Goal: Task Accomplishment & Management: Complete application form

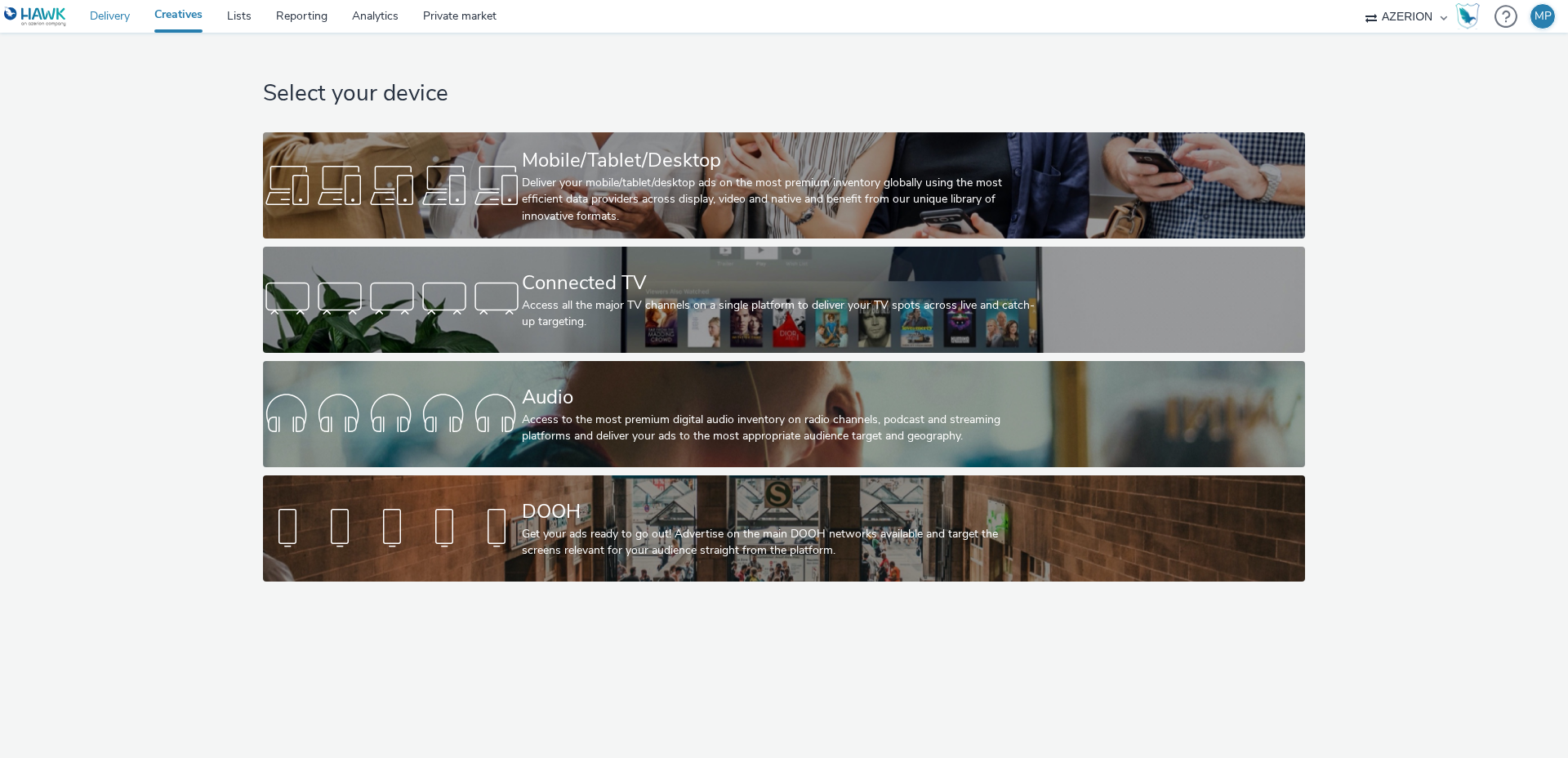
click at [124, 16] on link "Delivery" at bounding box center [109, 16] width 65 height 33
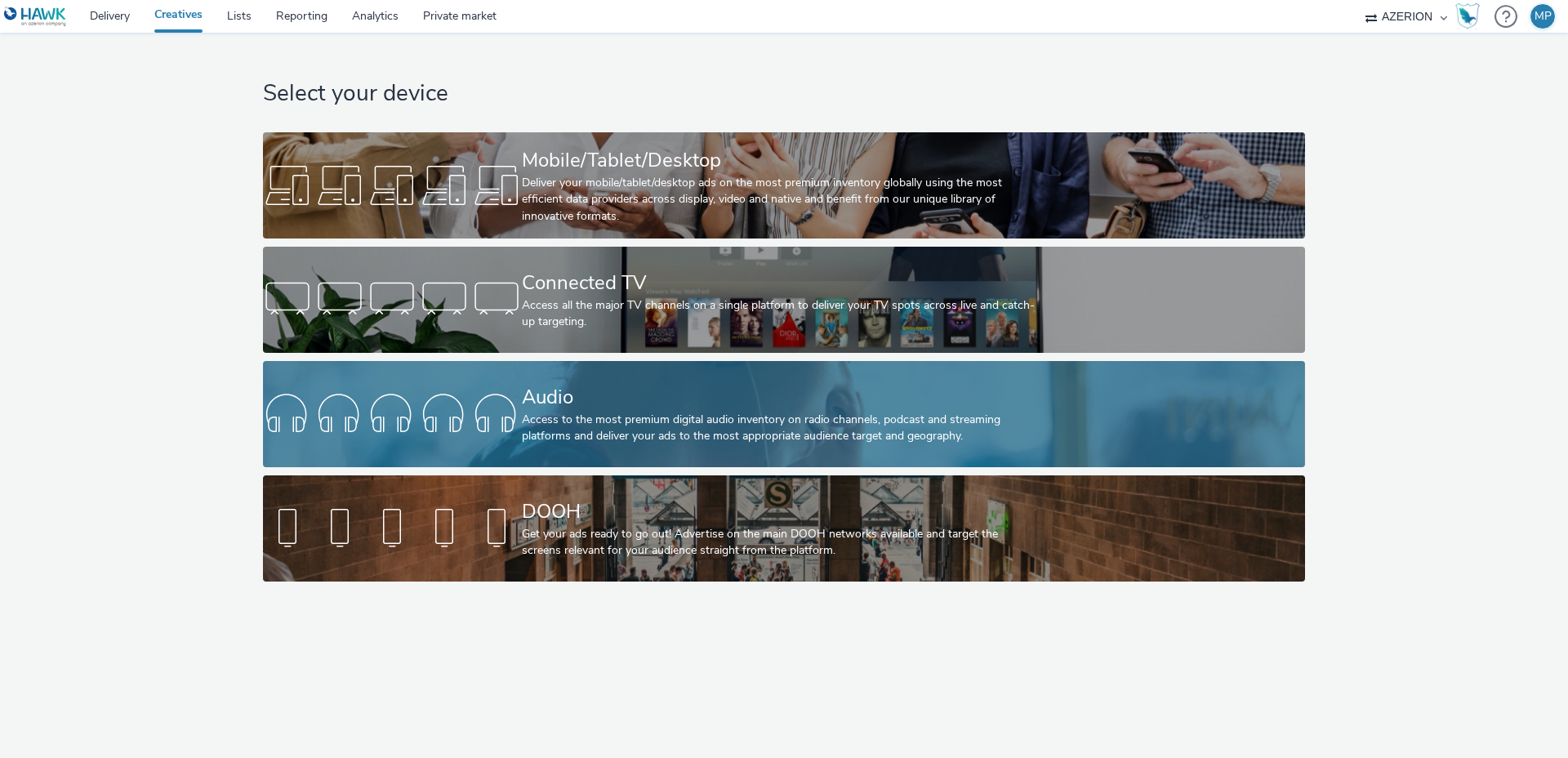
click at [522, 404] on div "Audio" at bounding box center [781, 397] width 518 height 28
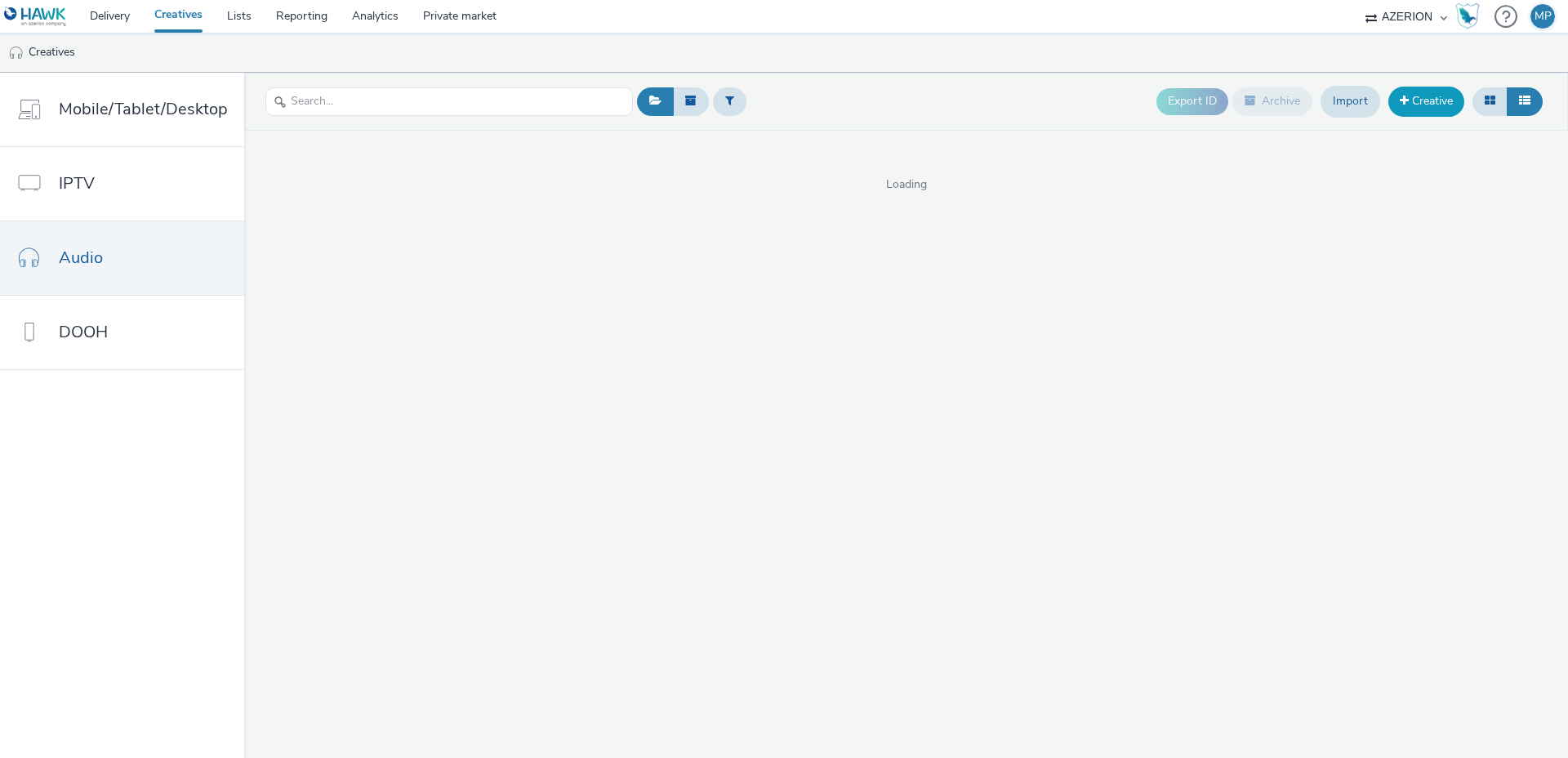
click at [1421, 107] on link "Creative" at bounding box center [1427, 101] width 76 height 29
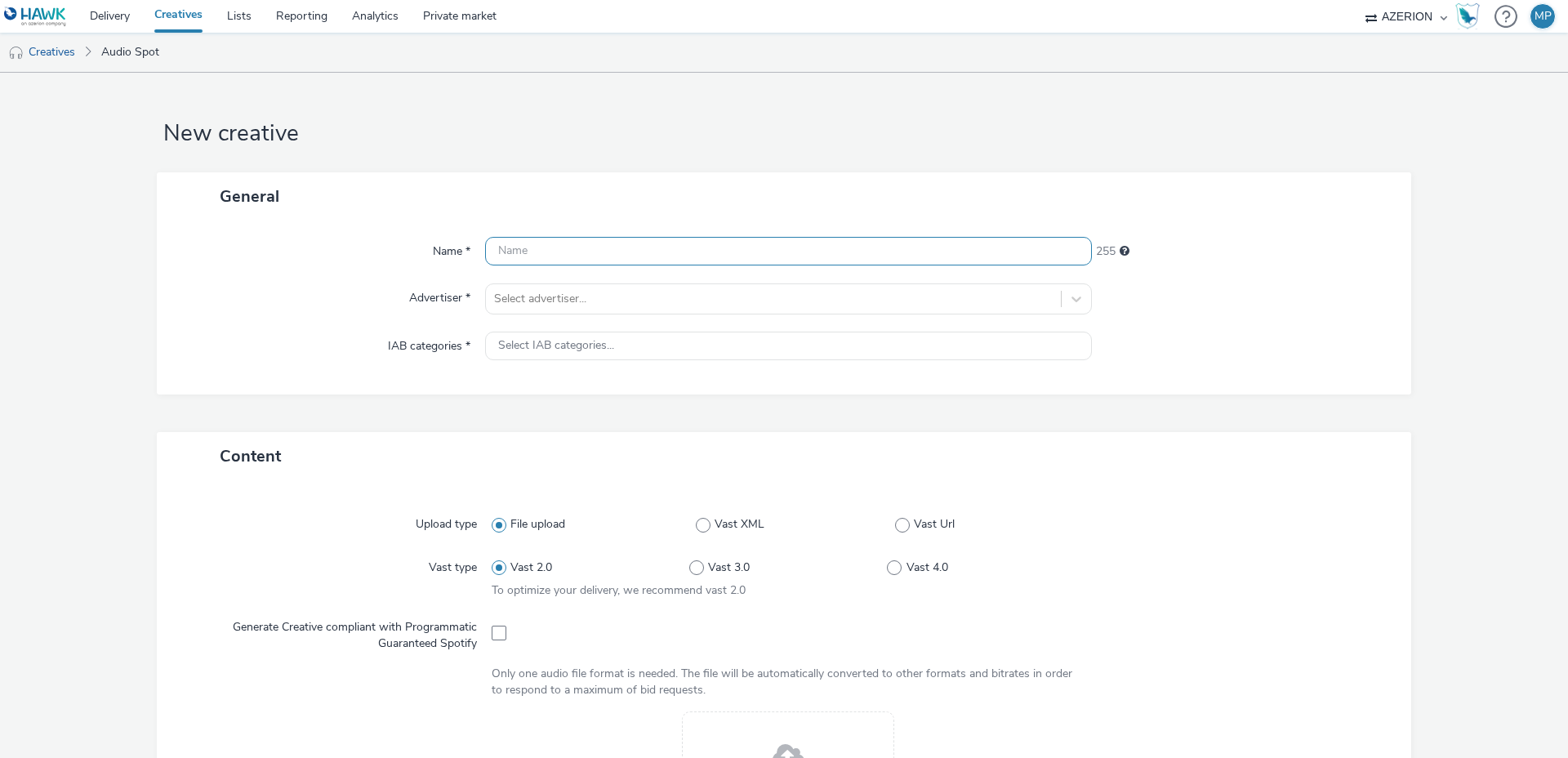
click at [524, 244] on input "text" at bounding box center [789, 251] width 607 height 28
type input "[PERSON_NAME]"
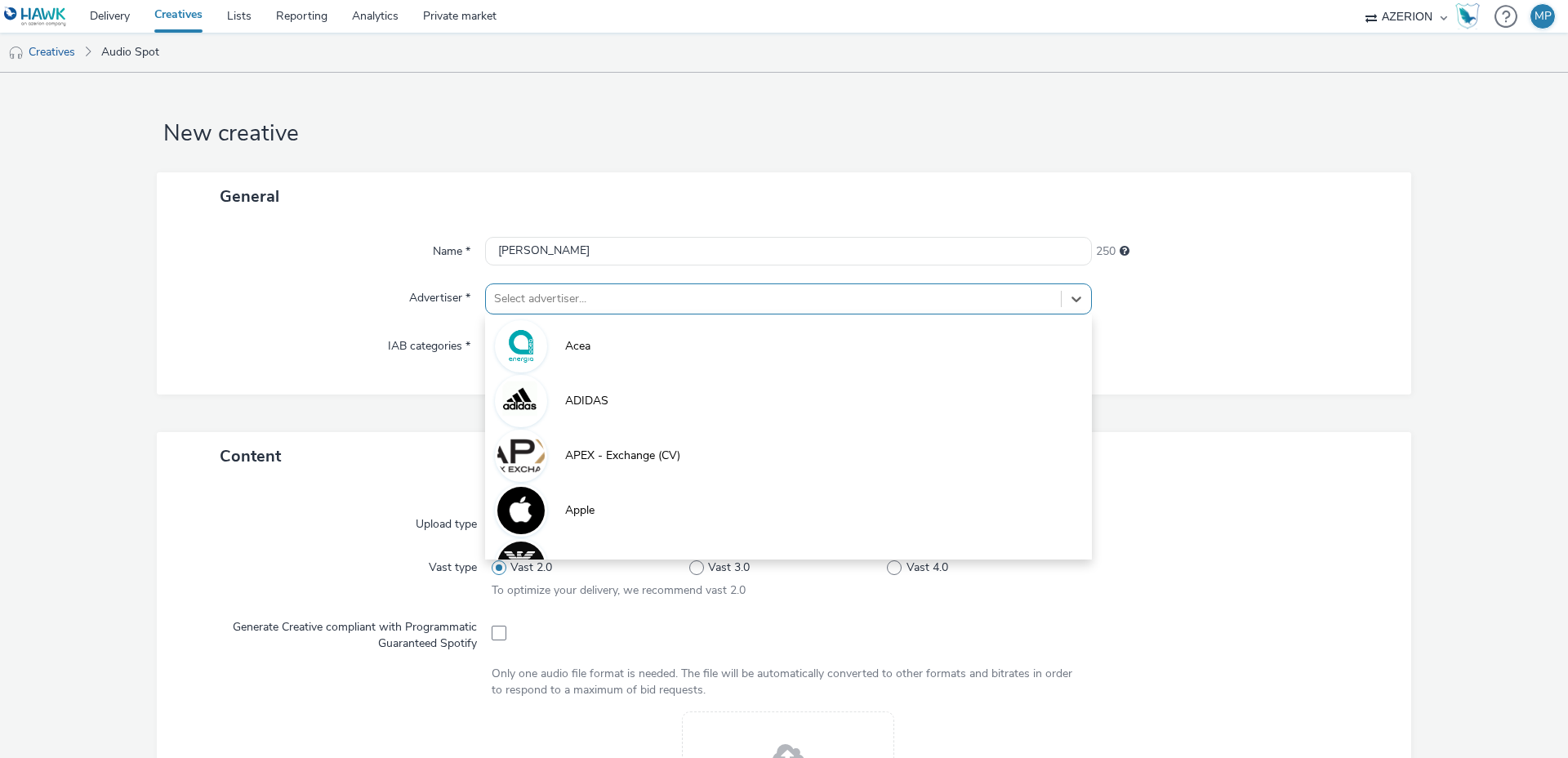
click at [551, 295] on div at bounding box center [773, 298] width 559 height 20
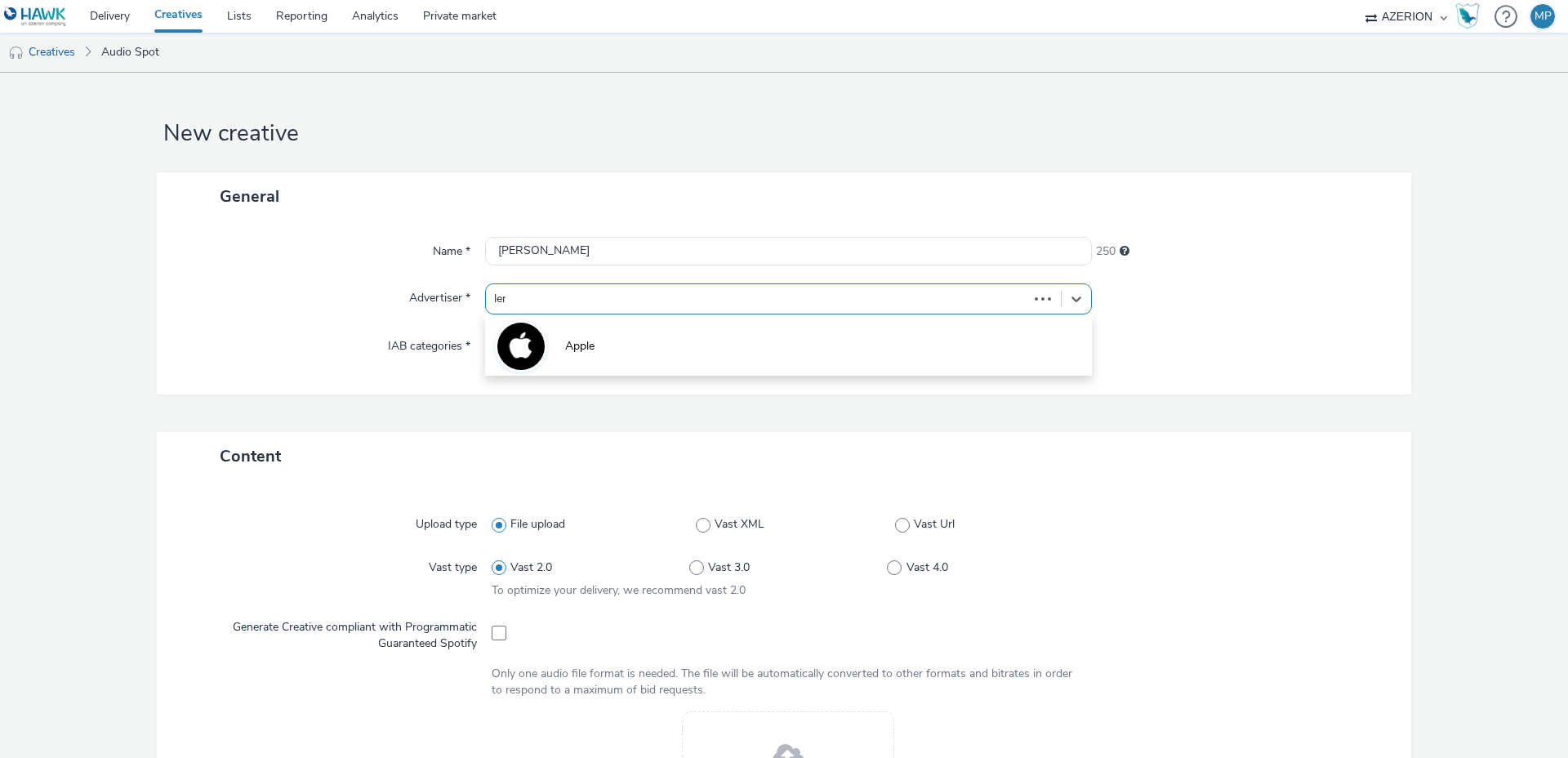
type input "lero"
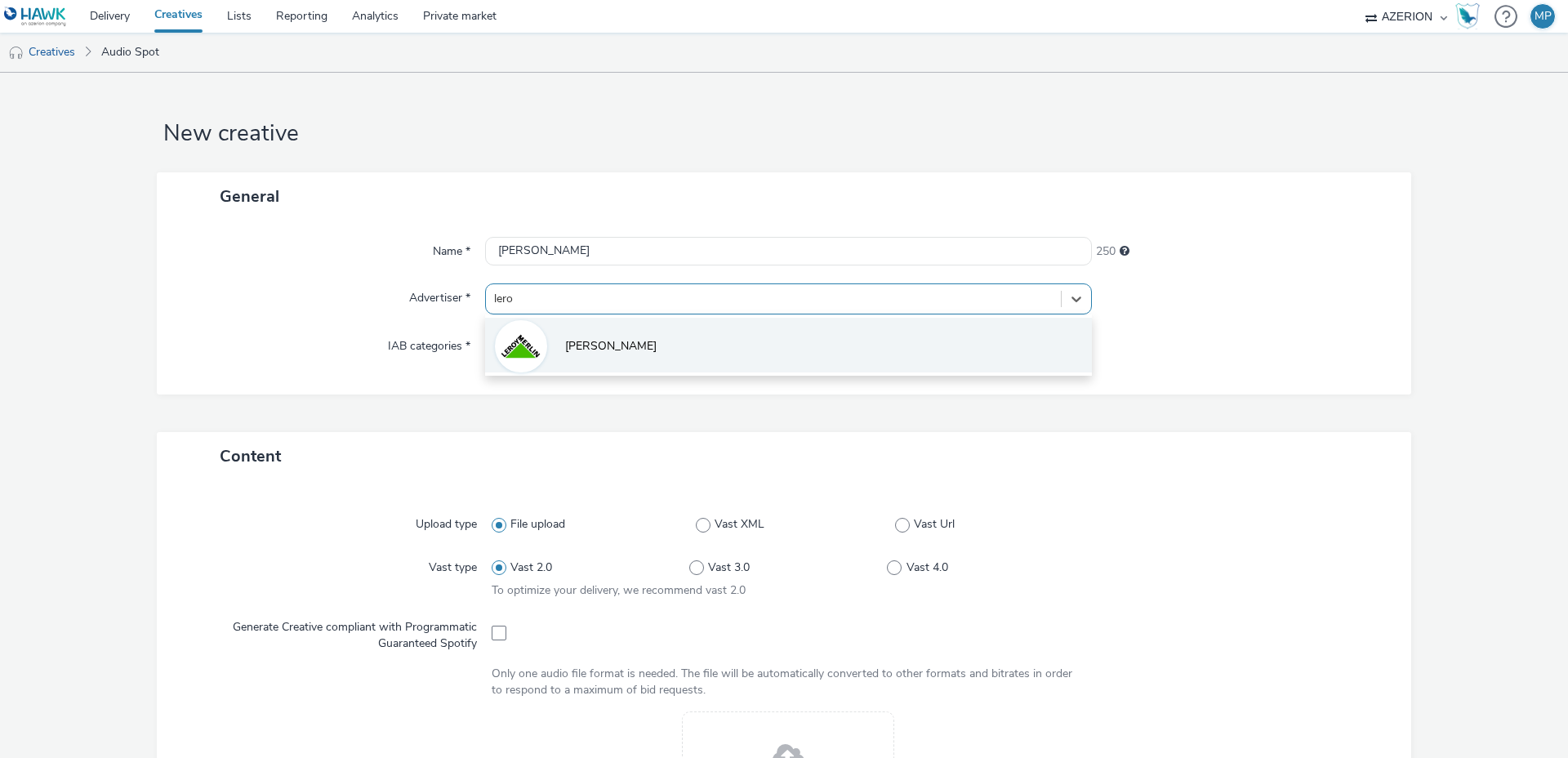
click at [560, 335] on li "[PERSON_NAME]" at bounding box center [789, 345] width 607 height 54
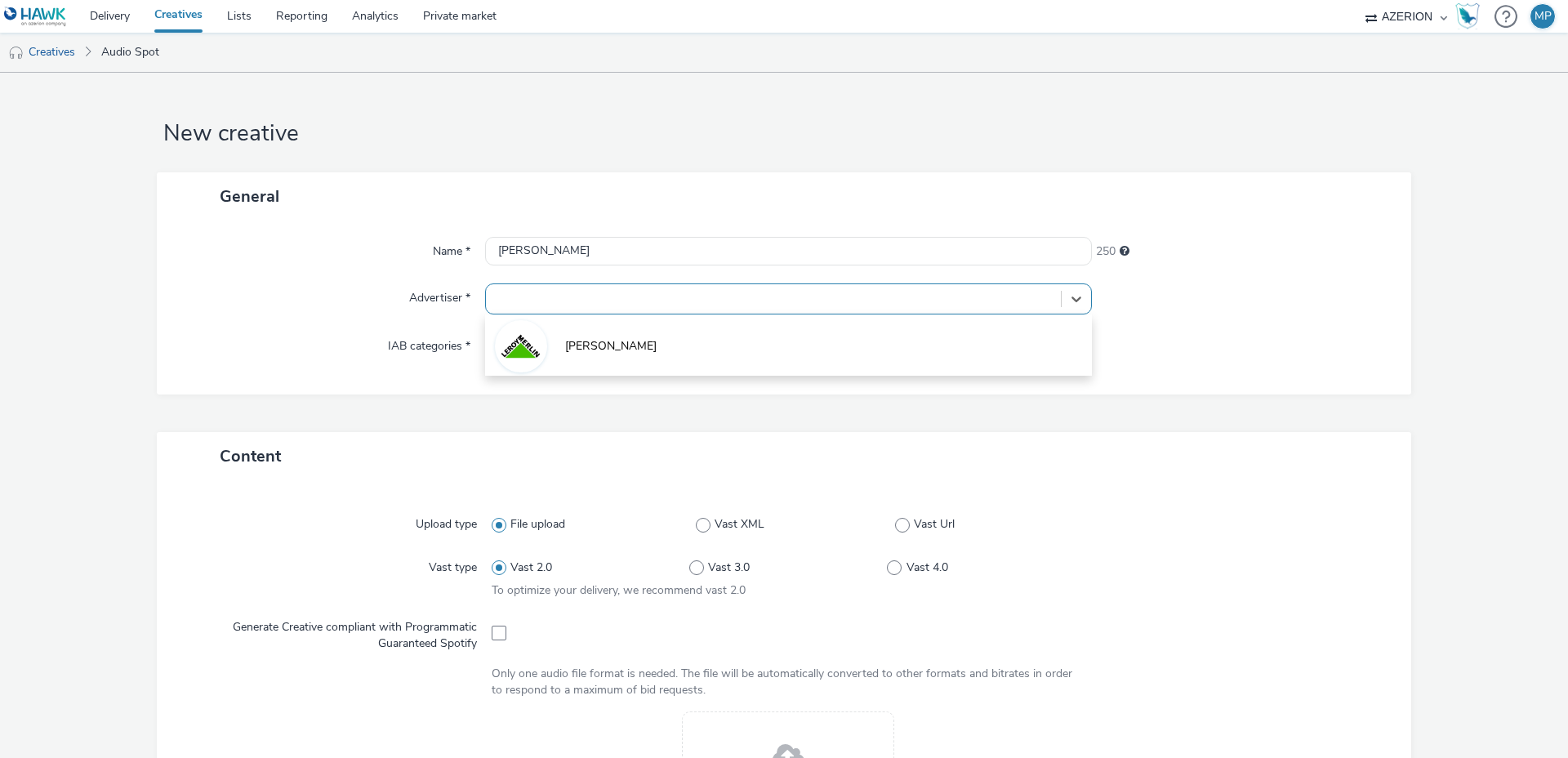
type input "[URL][DOMAIN_NAME]"
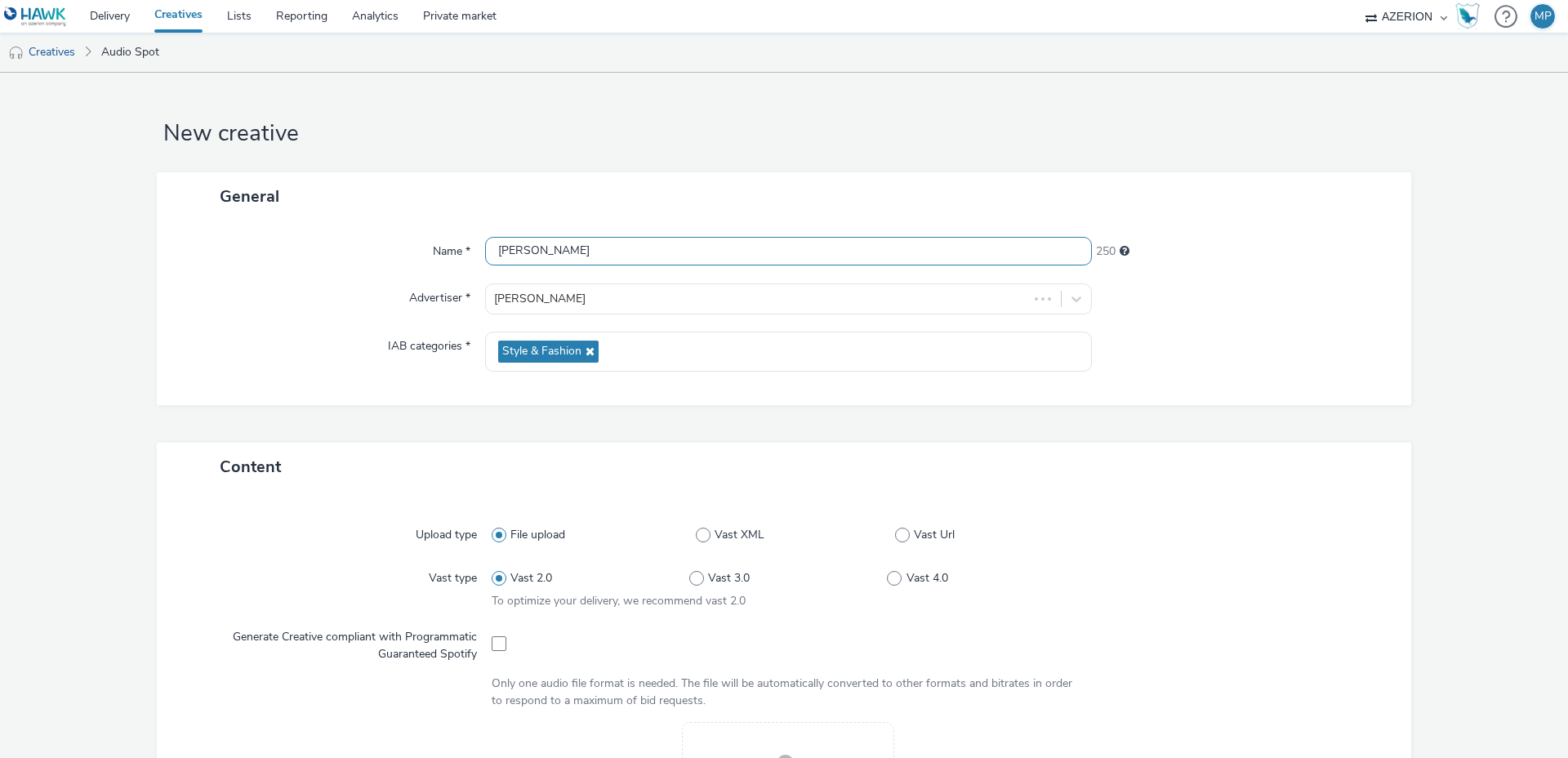
click at [554, 253] on input "[PERSON_NAME]" at bounding box center [789, 251] width 607 height 28
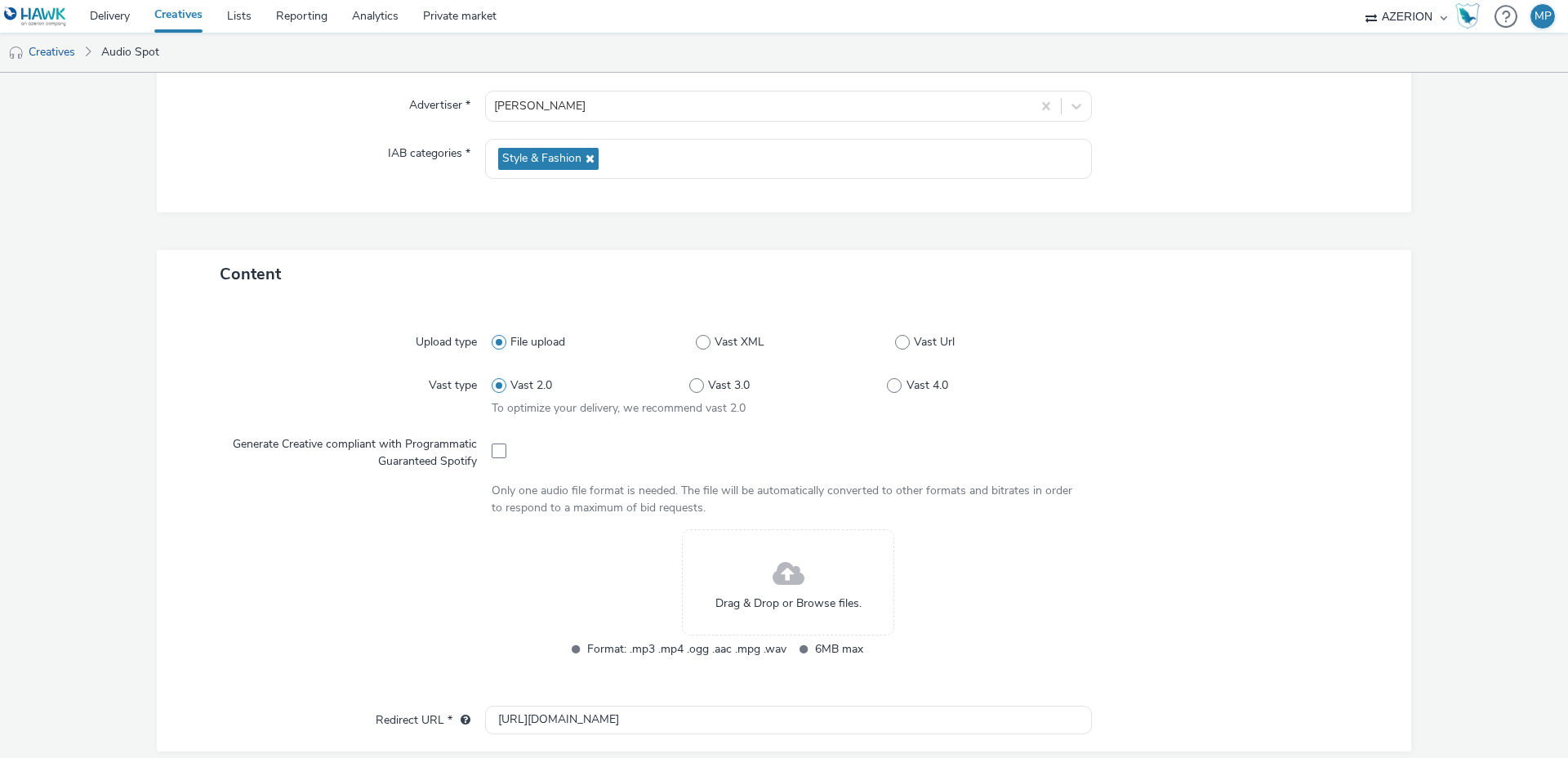
scroll to position [201, 0]
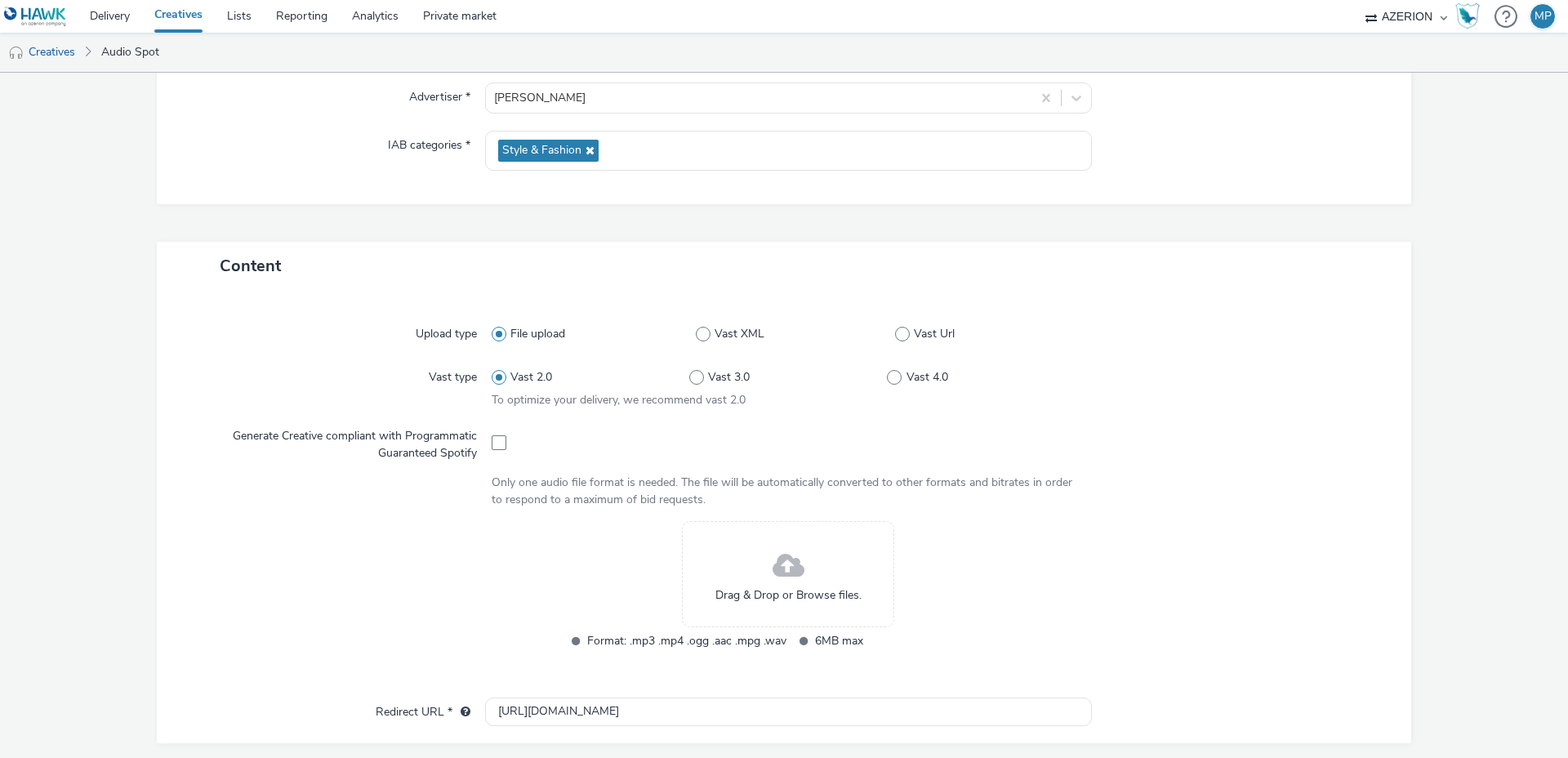
type input "[PERSON_NAME]"
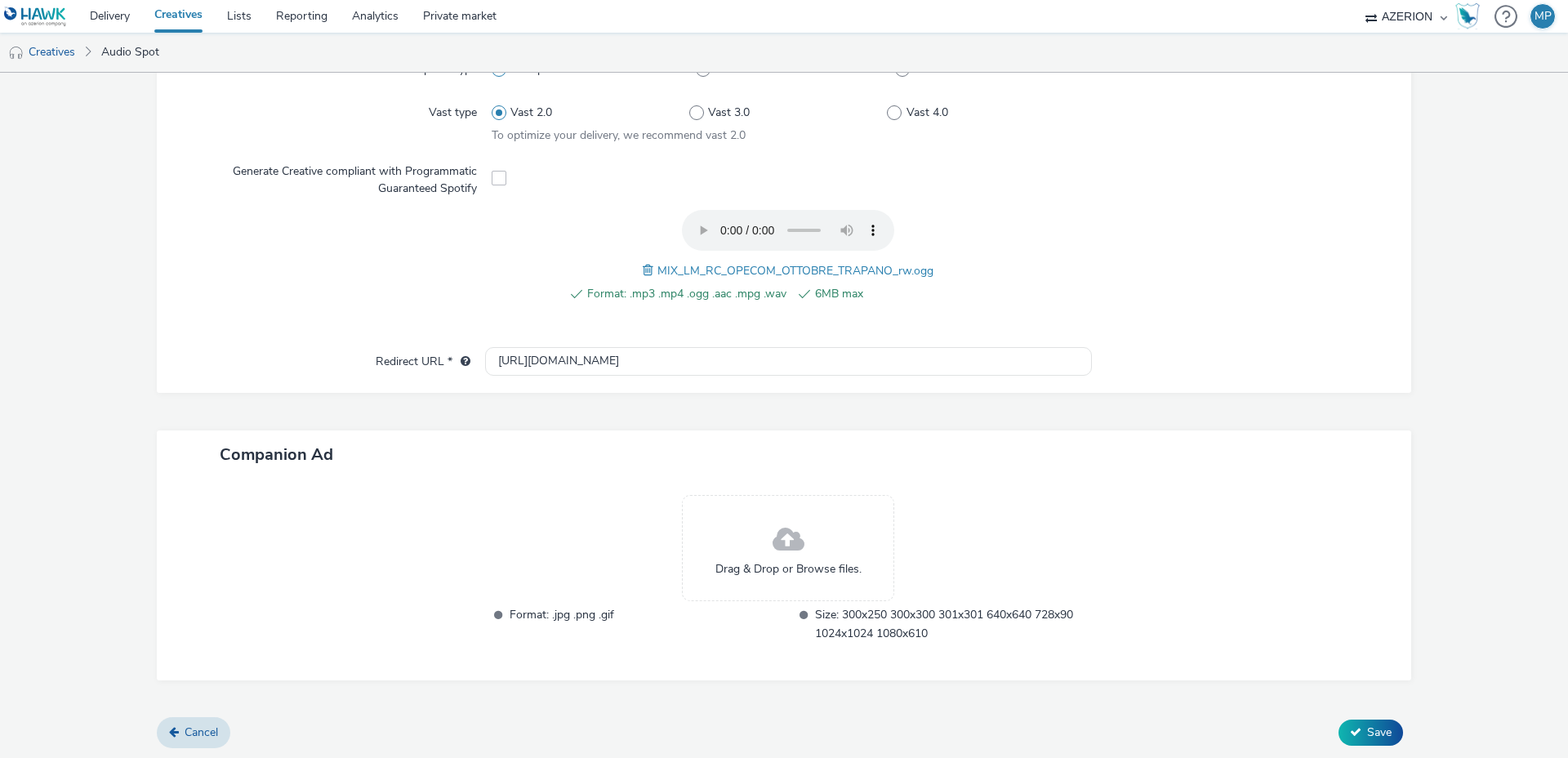
scroll to position [468, 0]
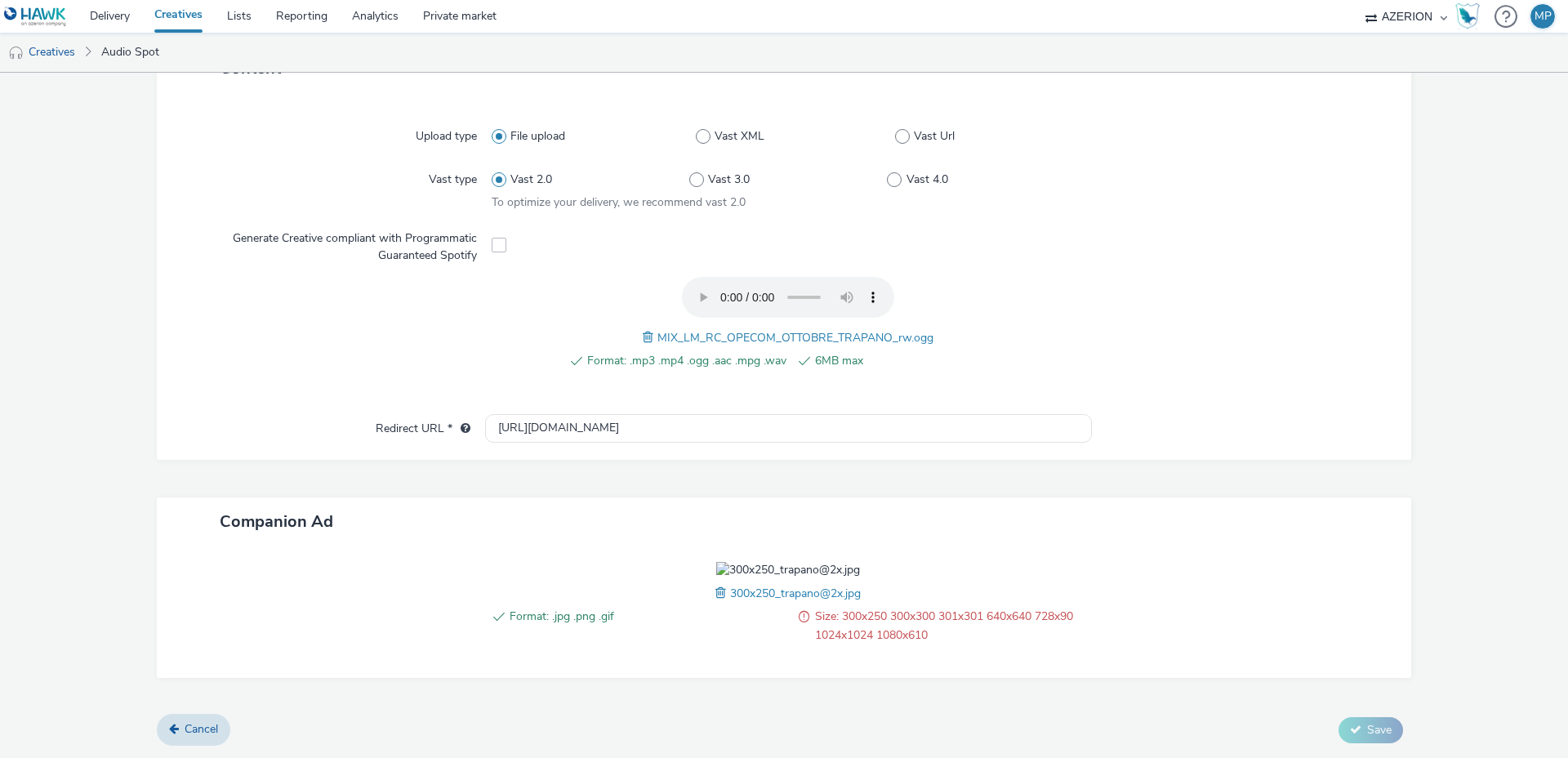
click at [717, 602] on span at bounding box center [722, 593] width 15 height 18
click at [1388, 734] on span "Save" at bounding box center [1379, 730] width 24 height 16
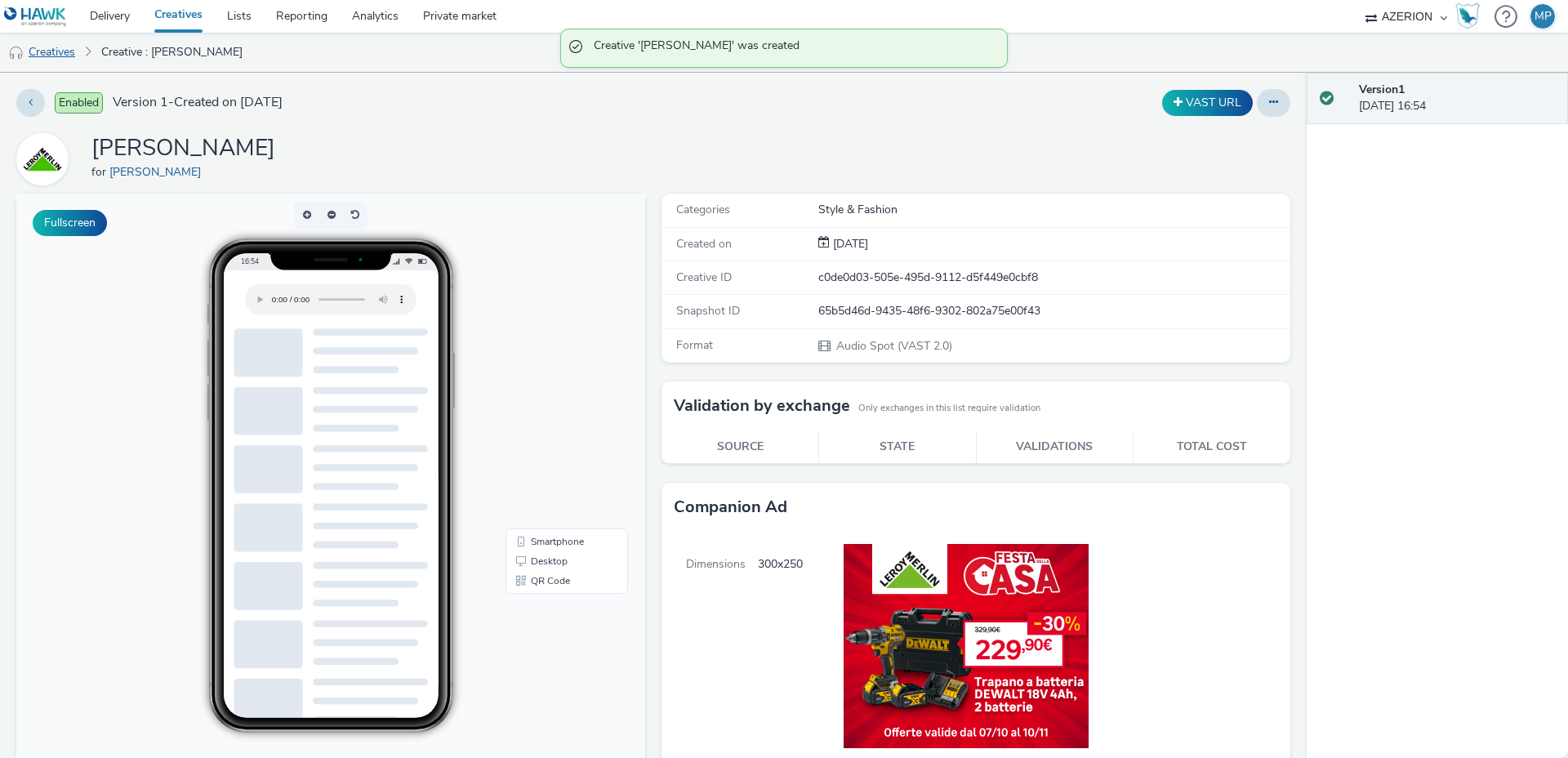
click at [42, 51] on link "Creatives" at bounding box center [41, 52] width 84 height 39
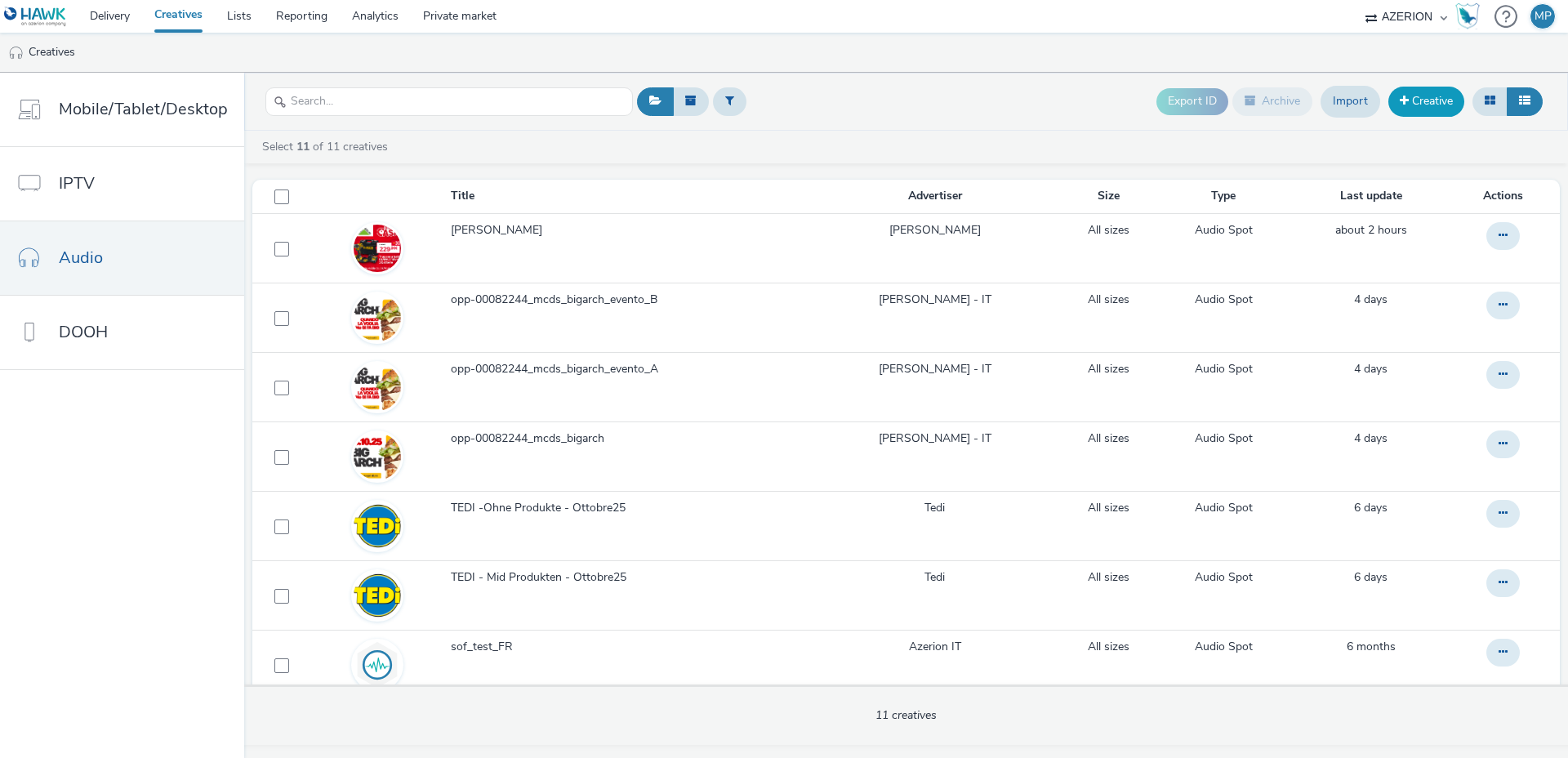
click at [1431, 105] on link "Creative" at bounding box center [1427, 101] width 76 height 29
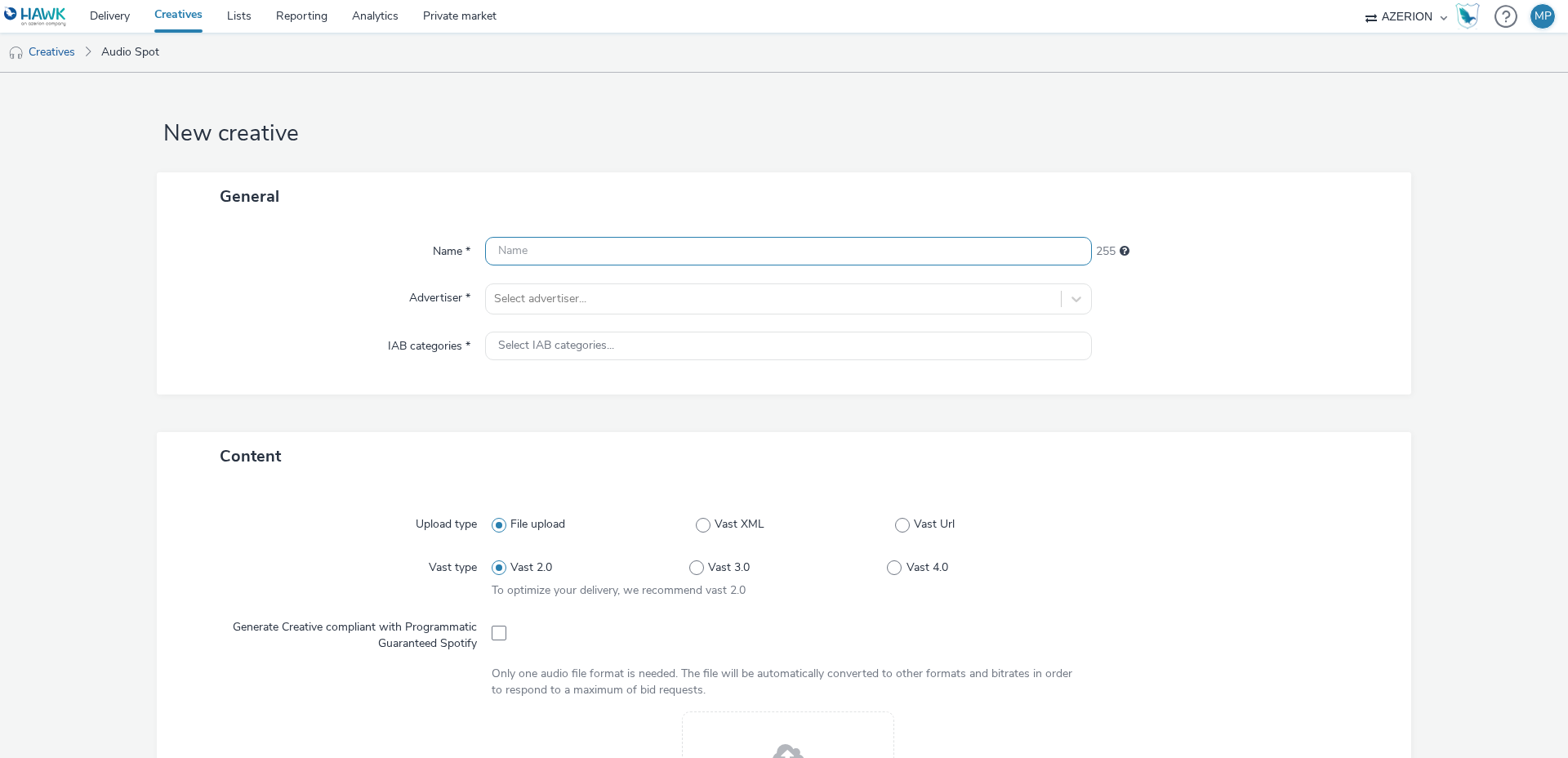
click at [561, 239] on input "text" at bounding box center [789, 251] width 607 height 28
type input "[PERSON_NAME] - pavimento"
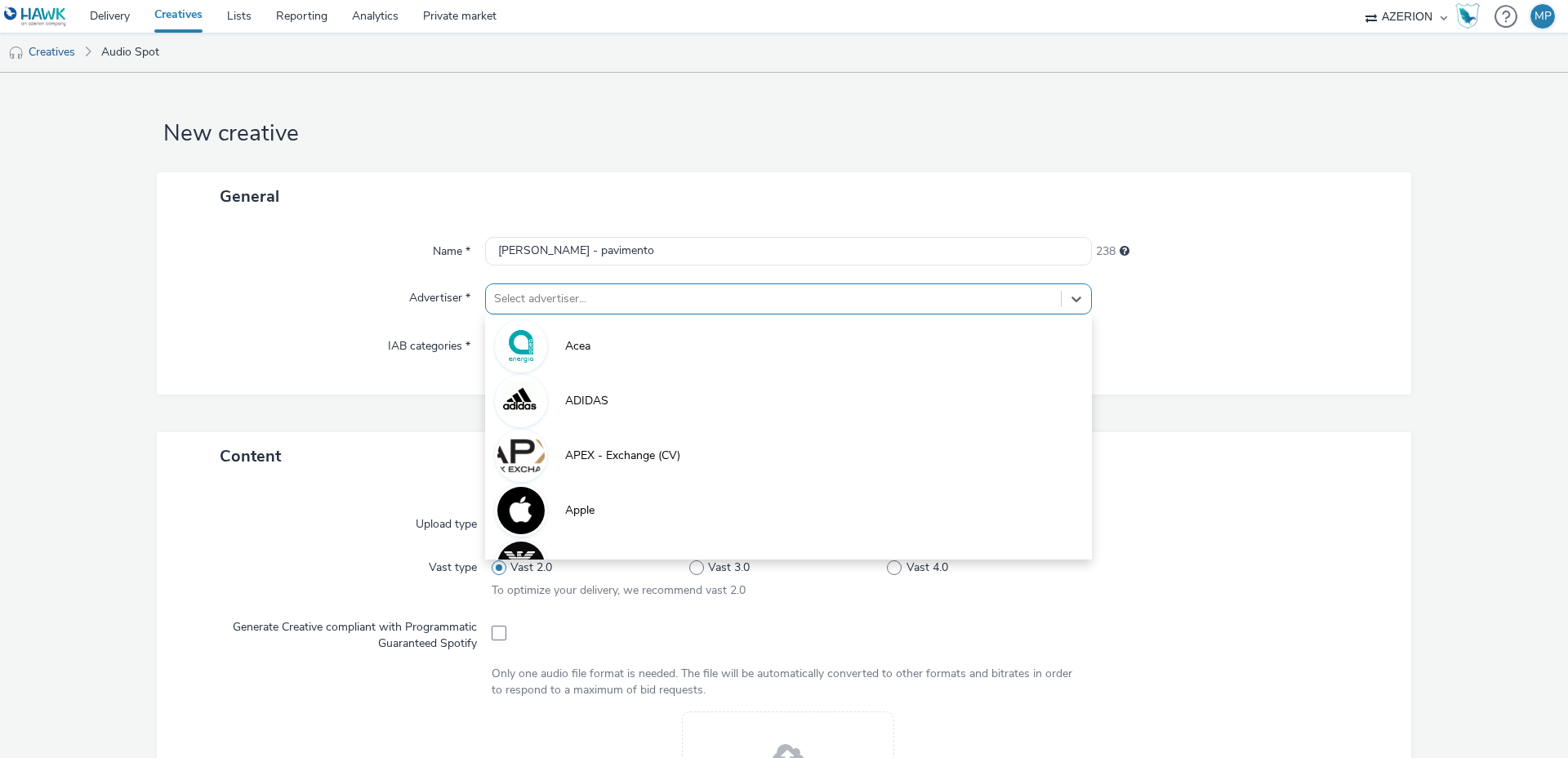
click at [574, 300] on div at bounding box center [773, 298] width 559 height 20
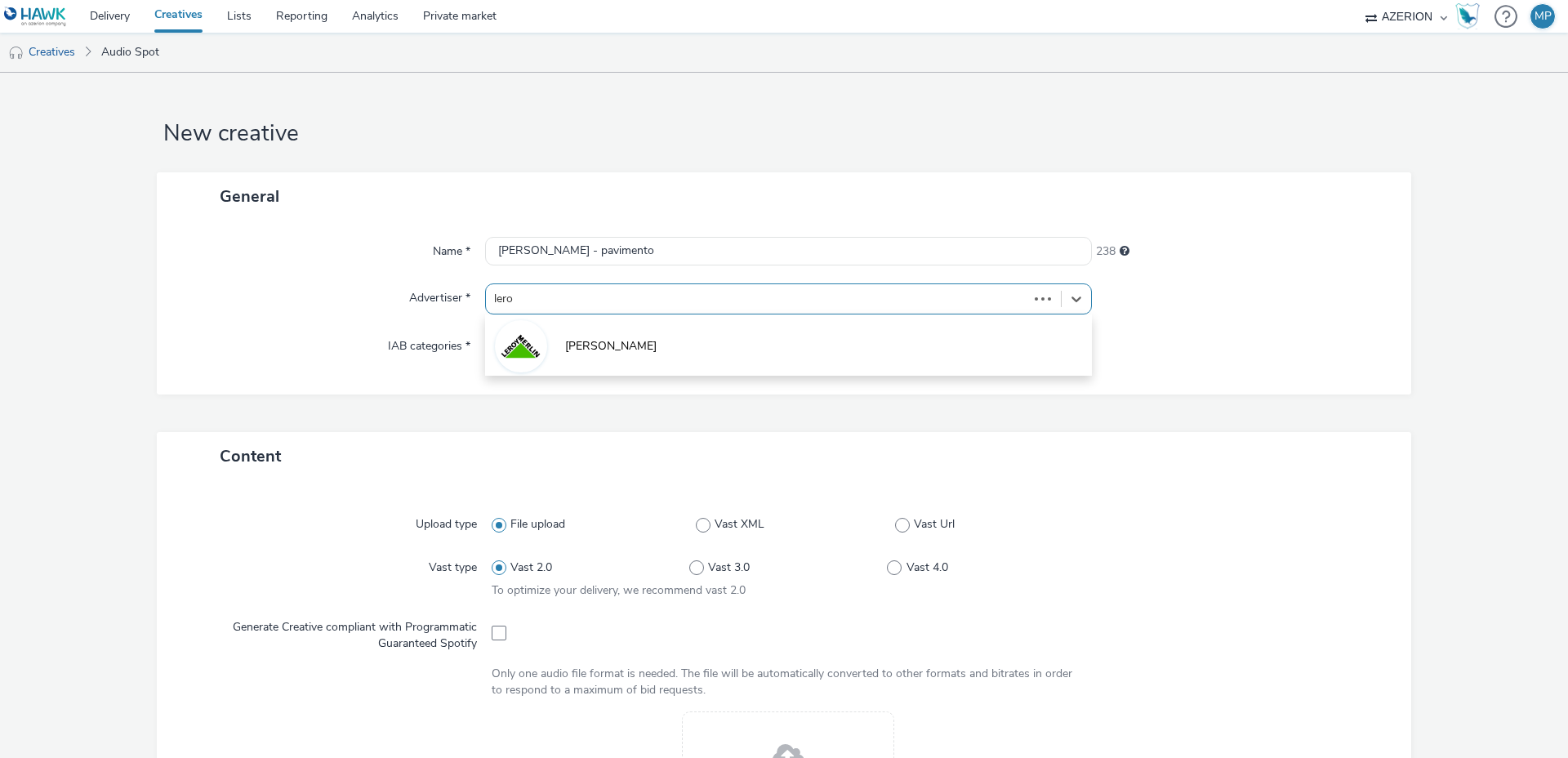
type input "[PERSON_NAME]"
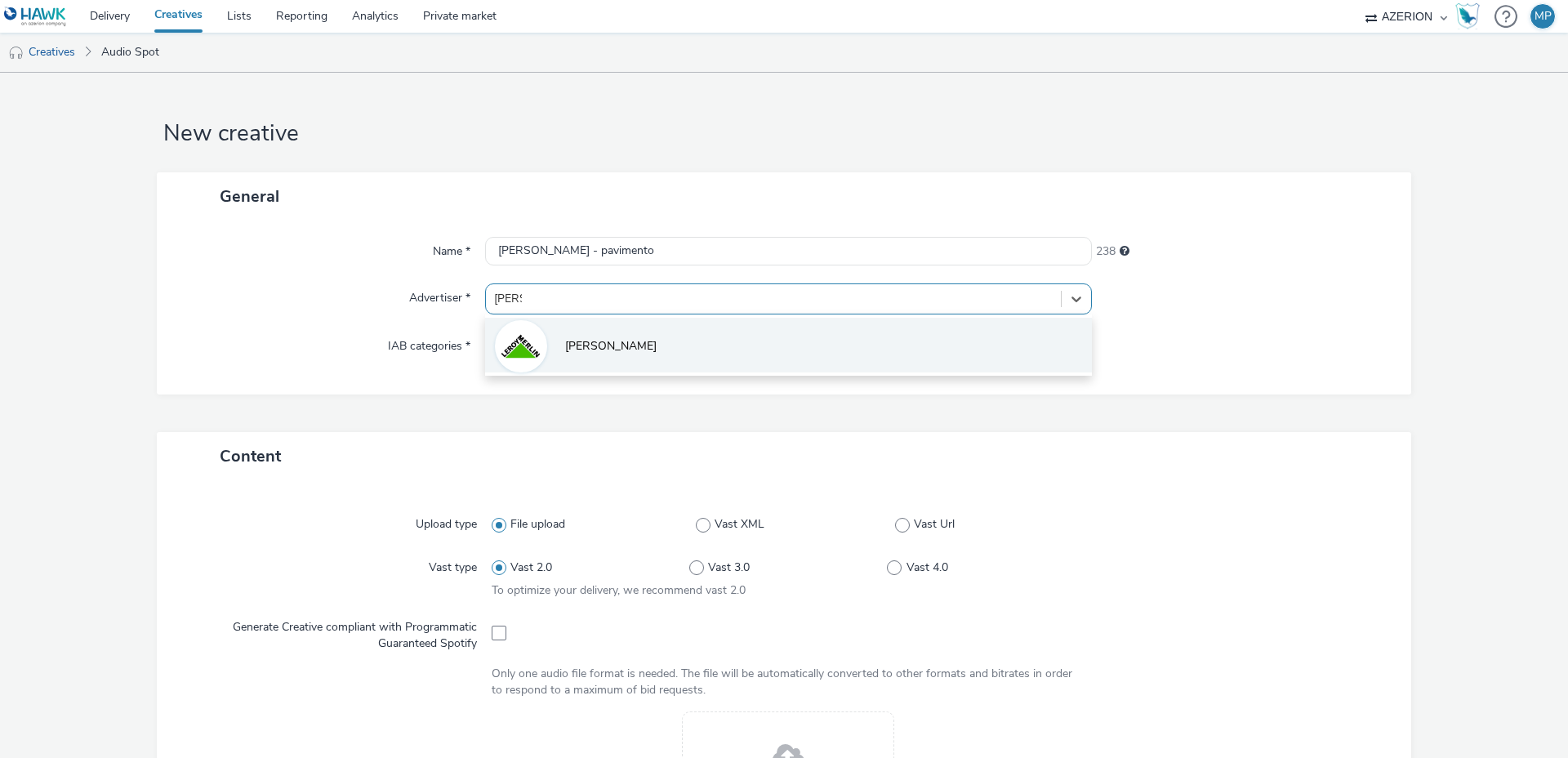
click at [577, 329] on li "[PERSON_NAME]" at bounding box center [789, 345] width 607 height 54
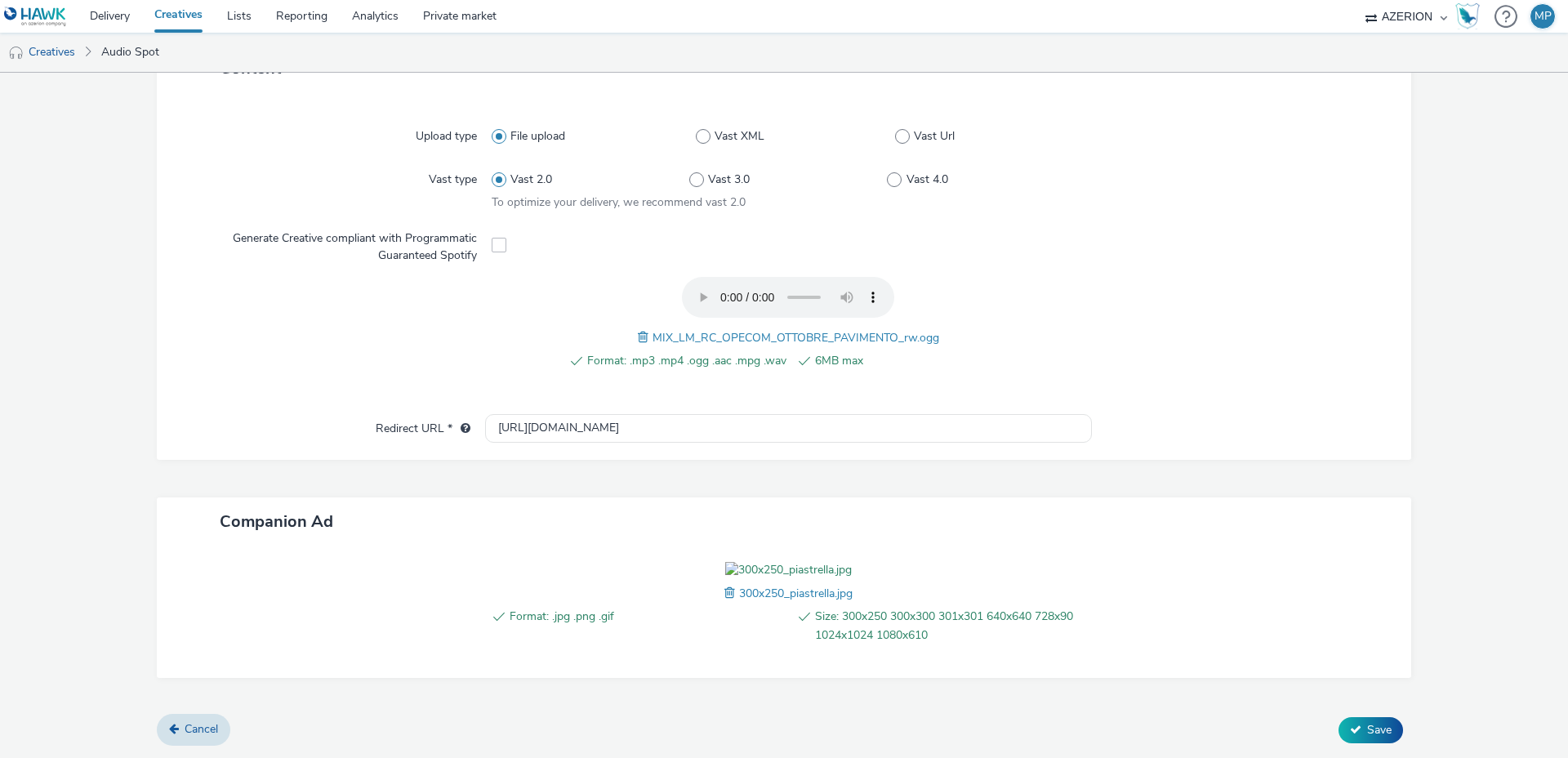
scroll to position [493, 0]
click at [1354, 726] on icon at bounding box center [1355, 730] width 11 height 11
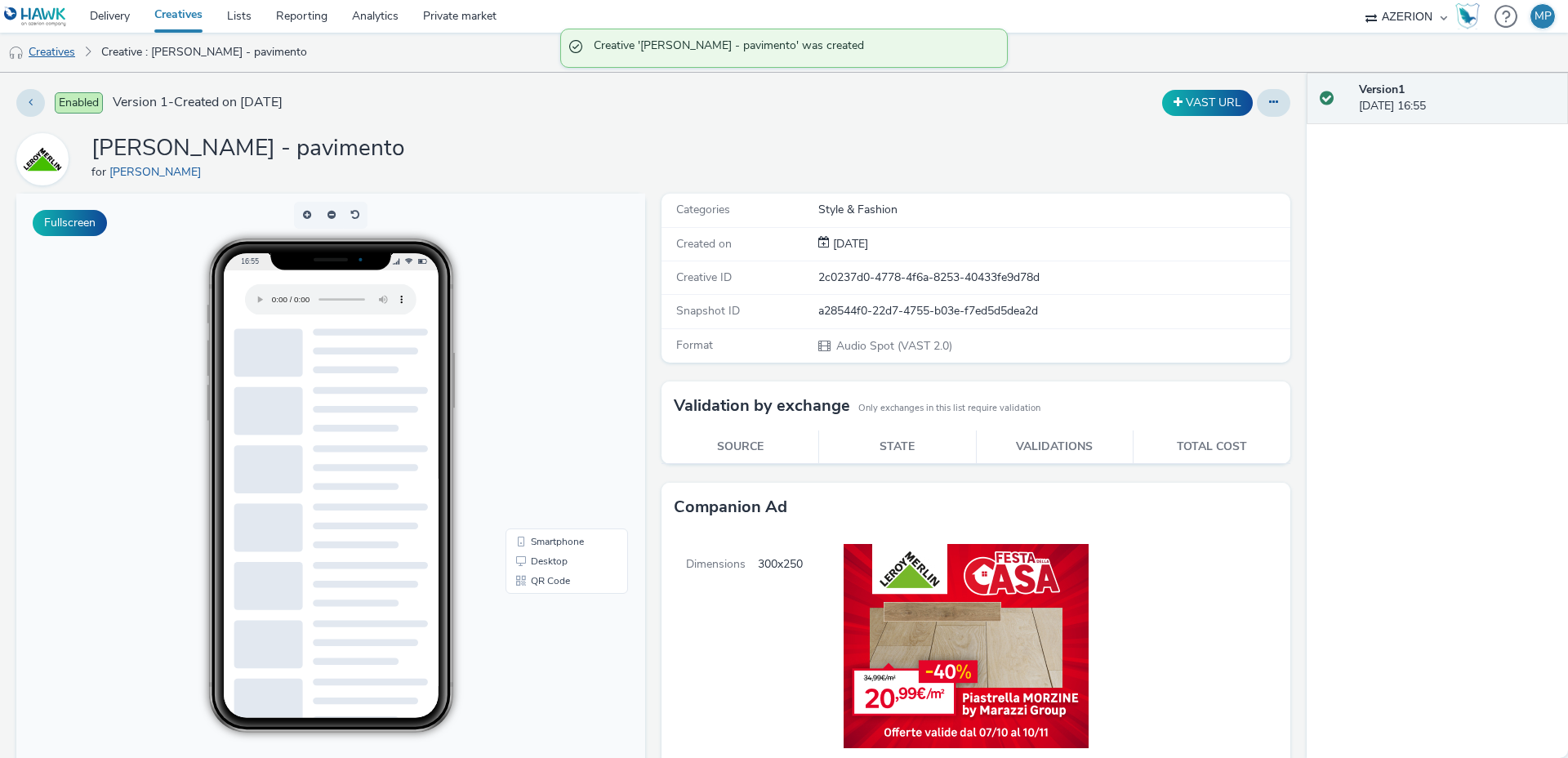
click at [59, 58] on link "Creatives" at bounding box center [41, 52] width 84 height 39
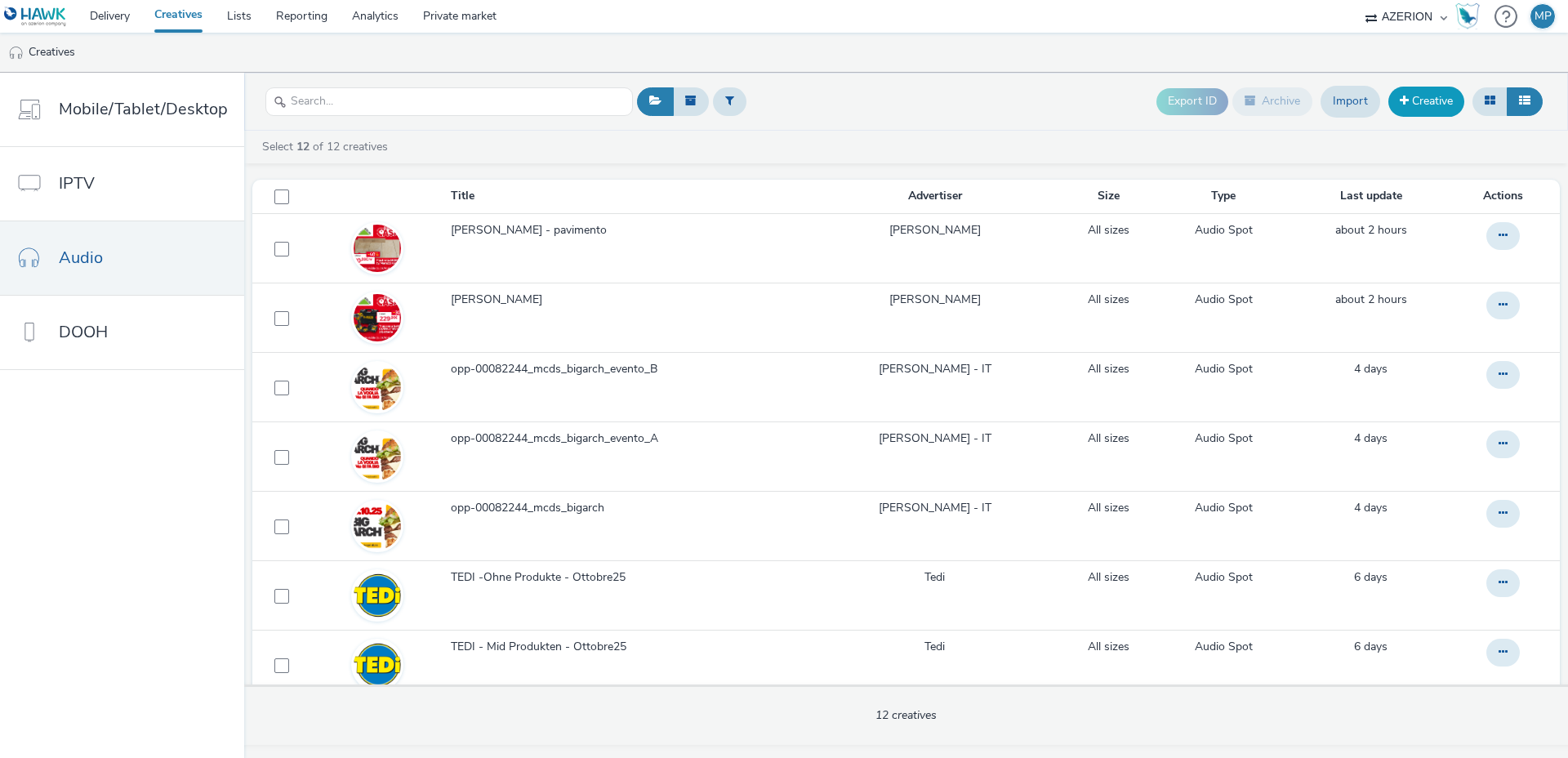
click at [1439, 103] on link "Creative" at bounding box center [1427, 101] width 76 height 29
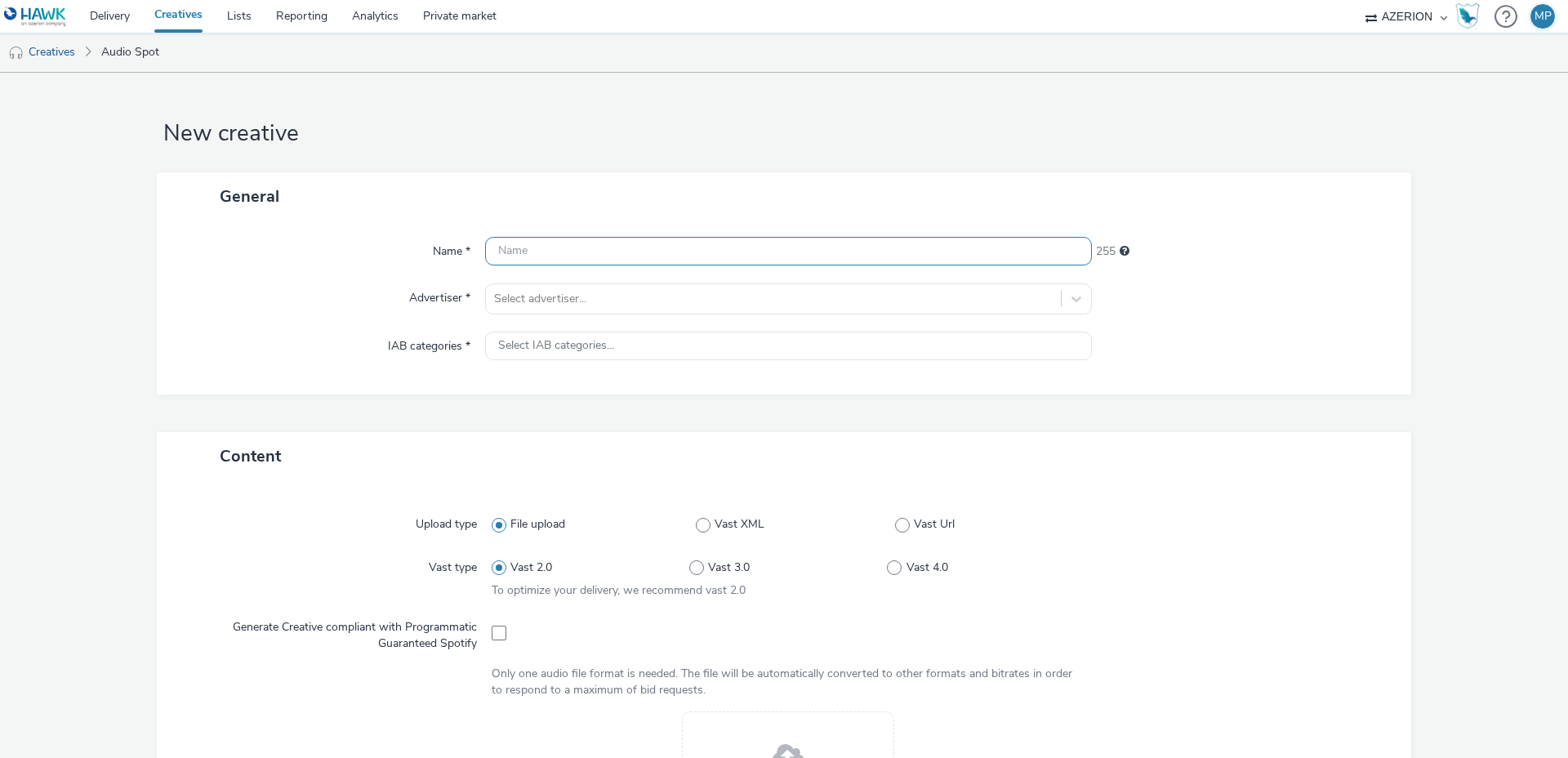
click at [563, 254] on input "text" at bounding box center [789, 251] width 607 height 28
type input "[PERSON_NAME] - idropittura"
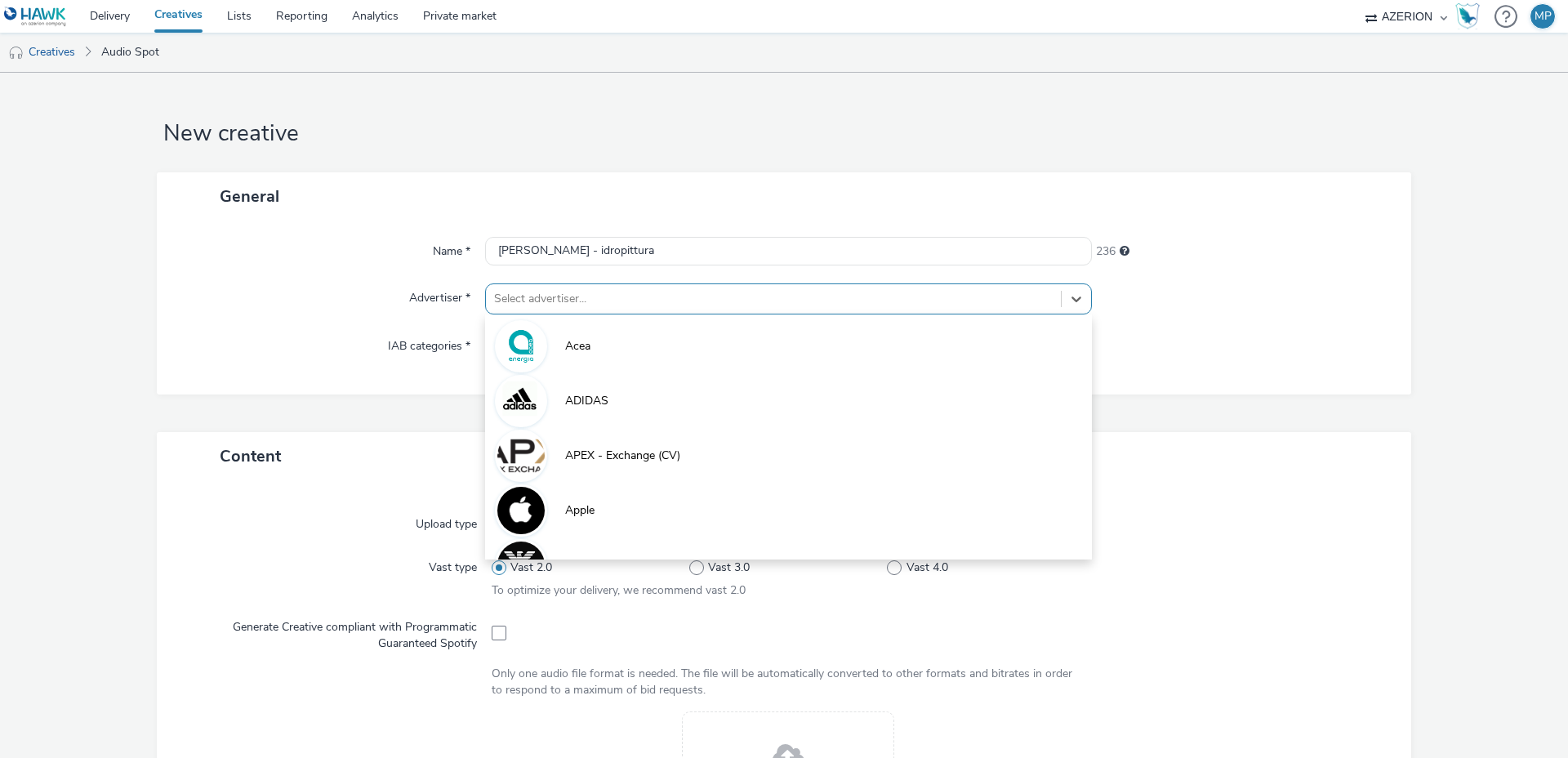
click at [615, 306] on div at bounding box center [773, 298] width 559 height 20
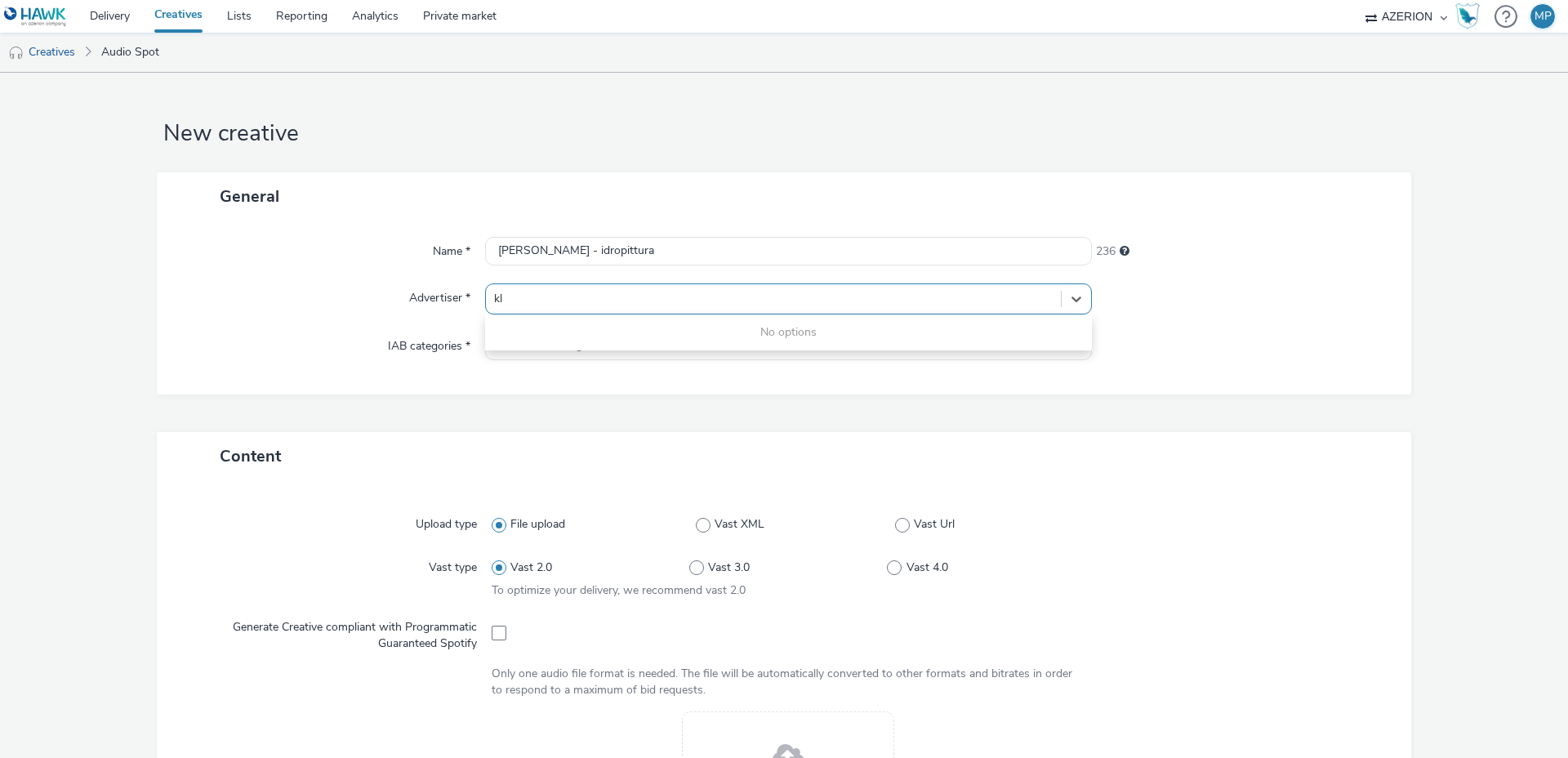
type input "k"
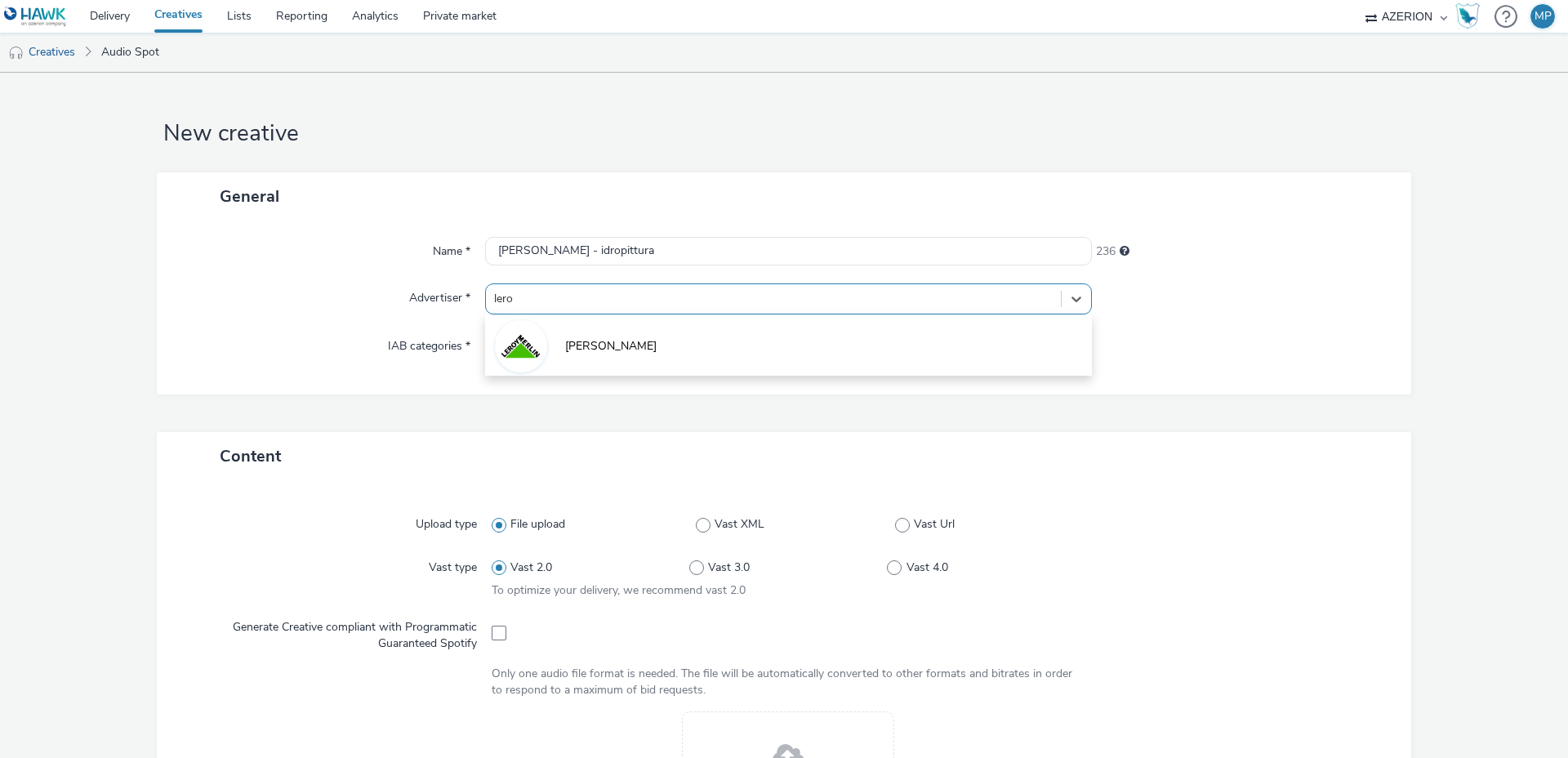
type input "[PERSON_NAME]"
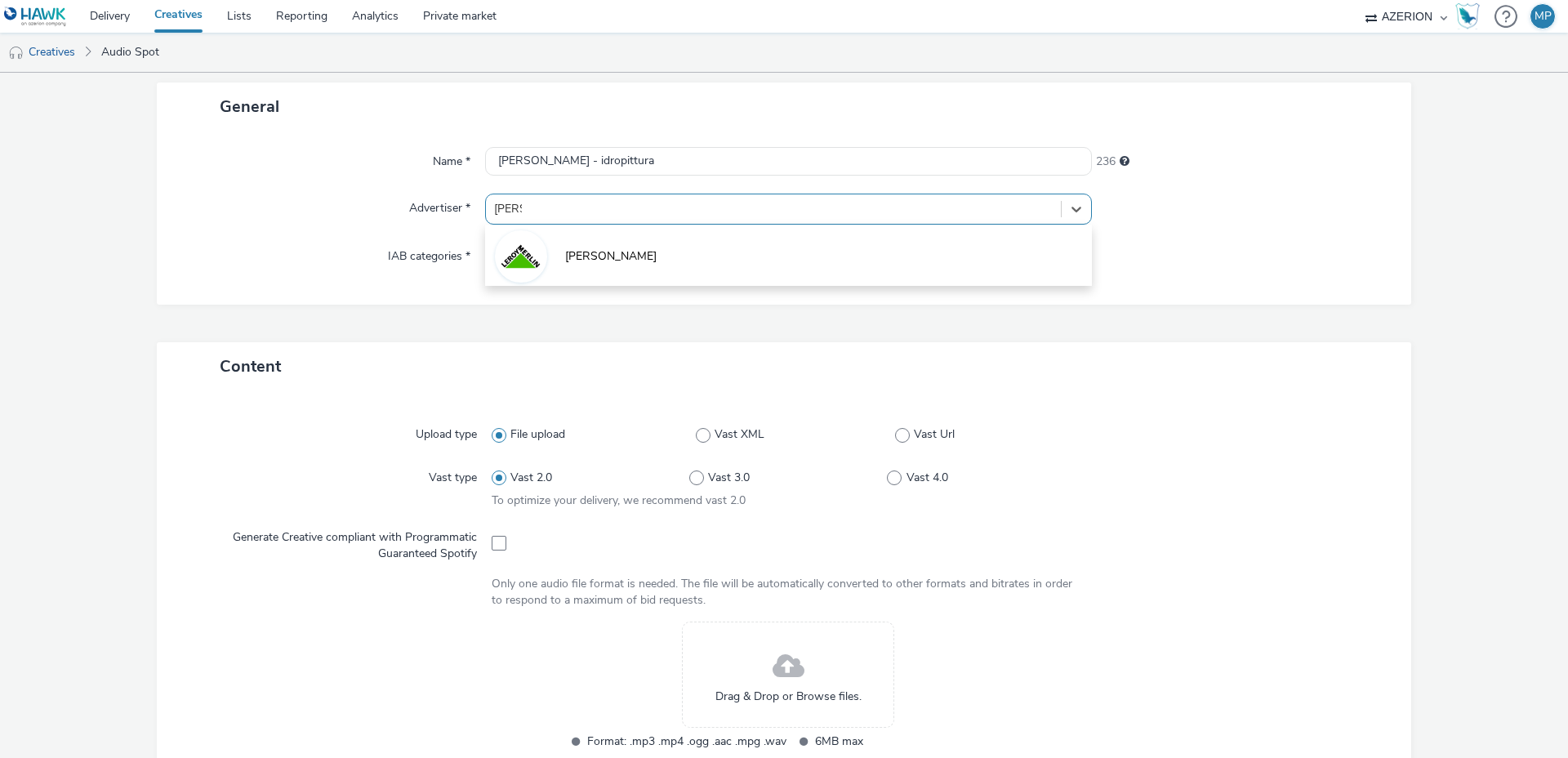
scroll to position [91, 0]
click at [615, 258] on span "[PERSON_NAME]" at bounding box center [611, 255] width 91 height 16
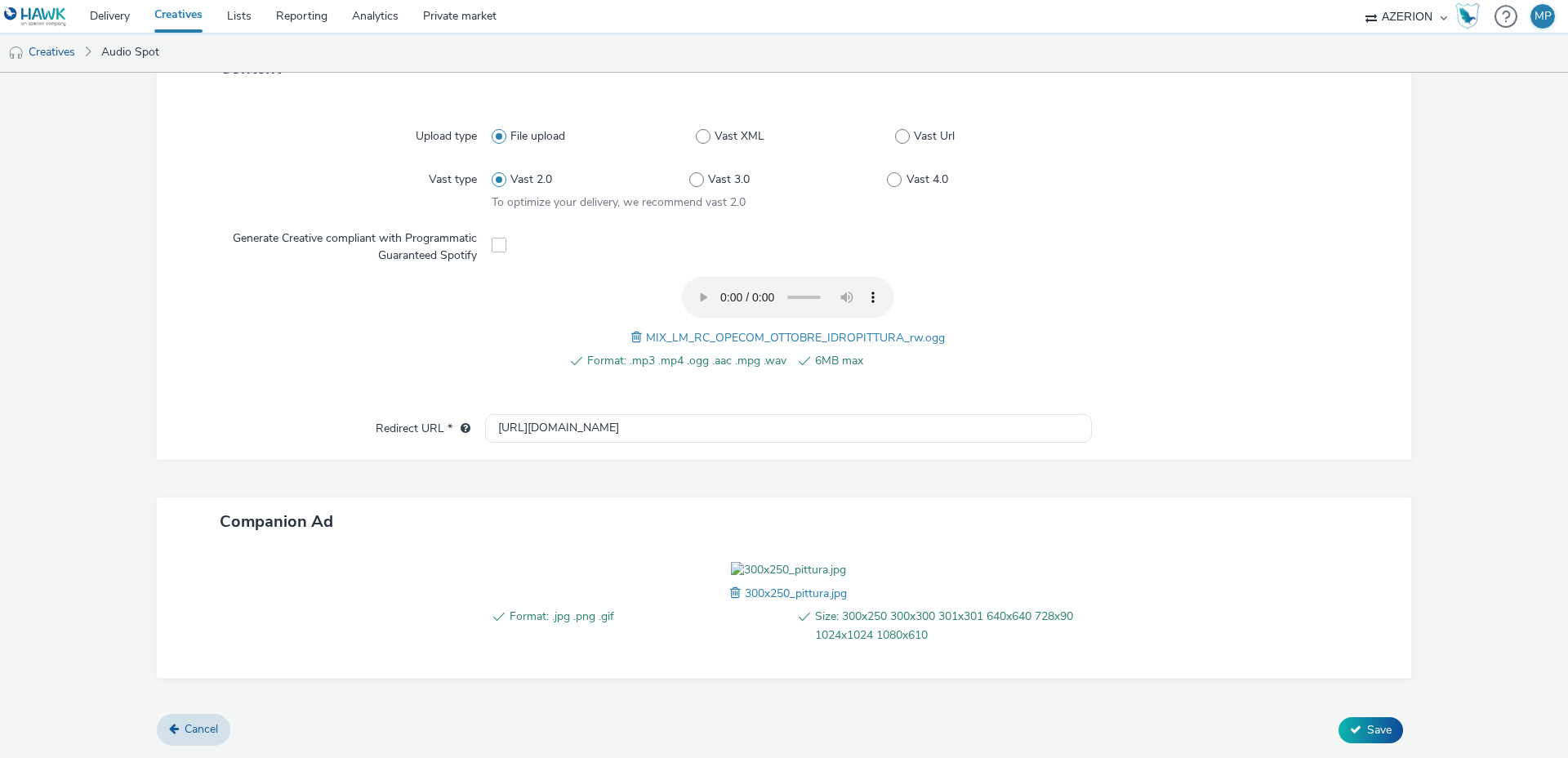
scroll to position [493, 0]
click at [1370, 730] on span "Save" at bounding box center [1379, 730] width 24 height 16
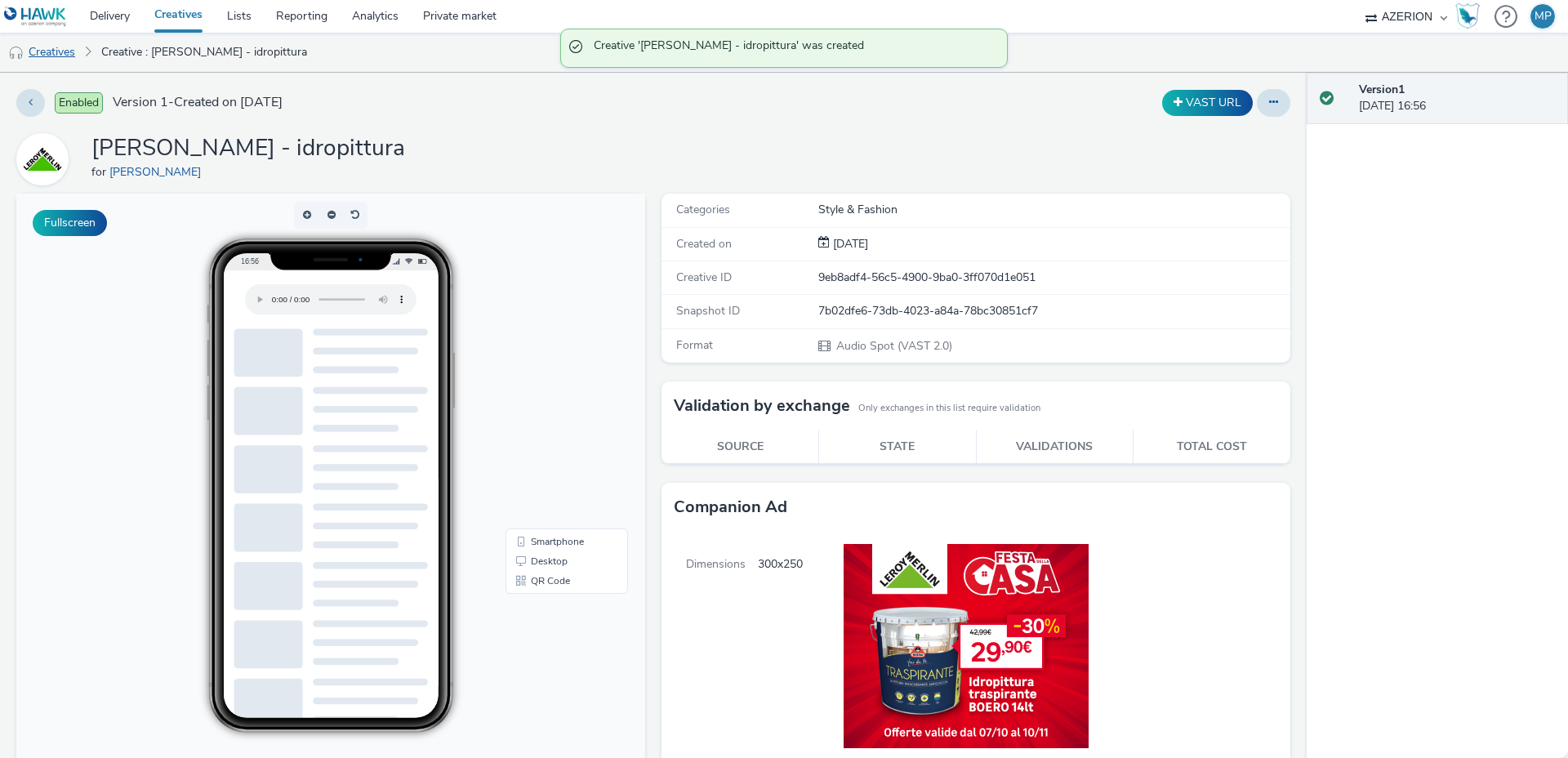
drag, startPoint x: 71, startPoint y: 48, endPoint x: 54, endPoint y: 50, distance: 17.1
click at [70, 48] on link "Creatives" at bounding box center [41, 52] width 84 height 39
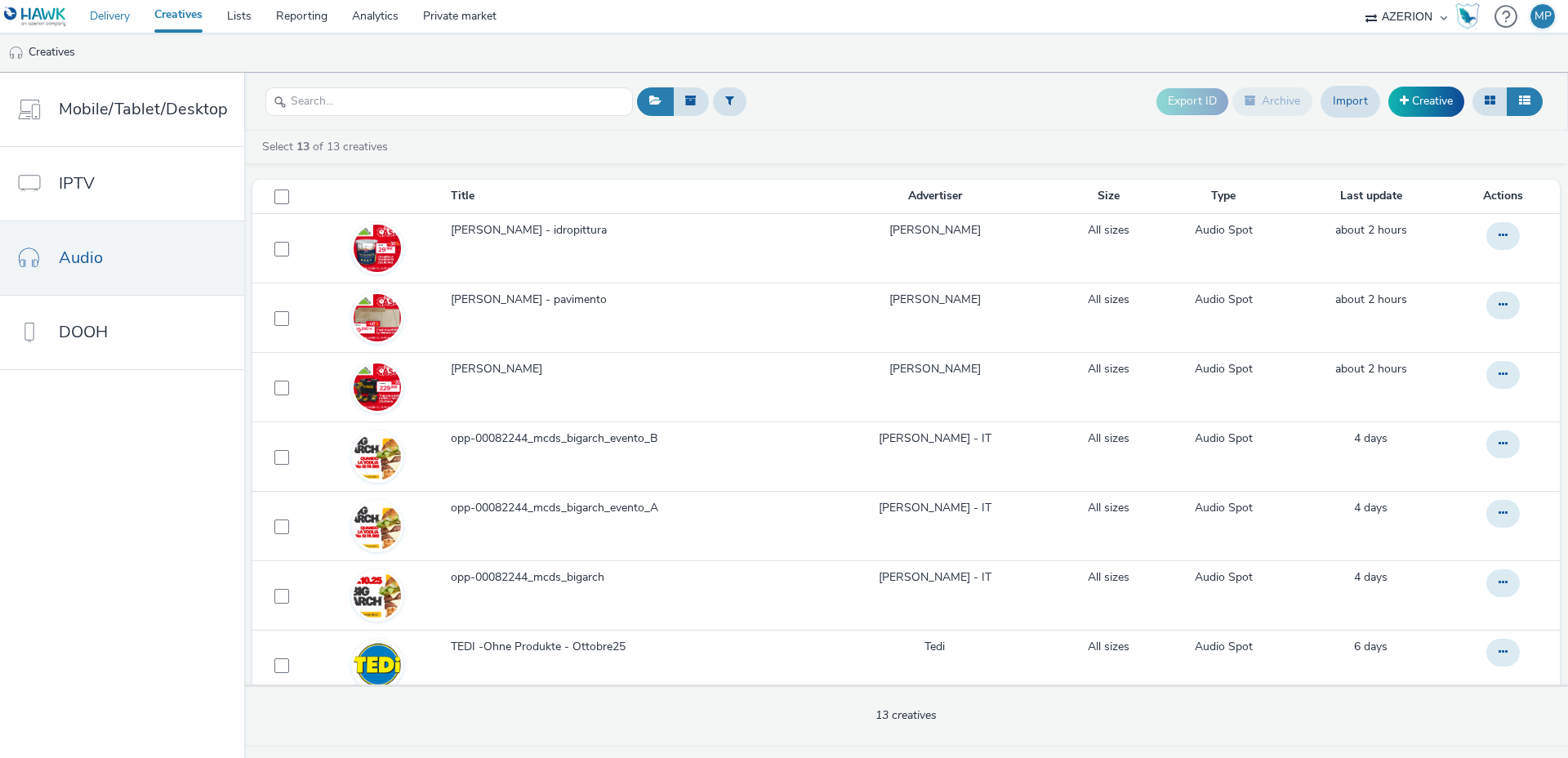
click at [111, 18] on link "Delivery" at bounding box center [109, 16] width 65 height 33
